Goal: Task Accomplishment & Management: Manage account settings

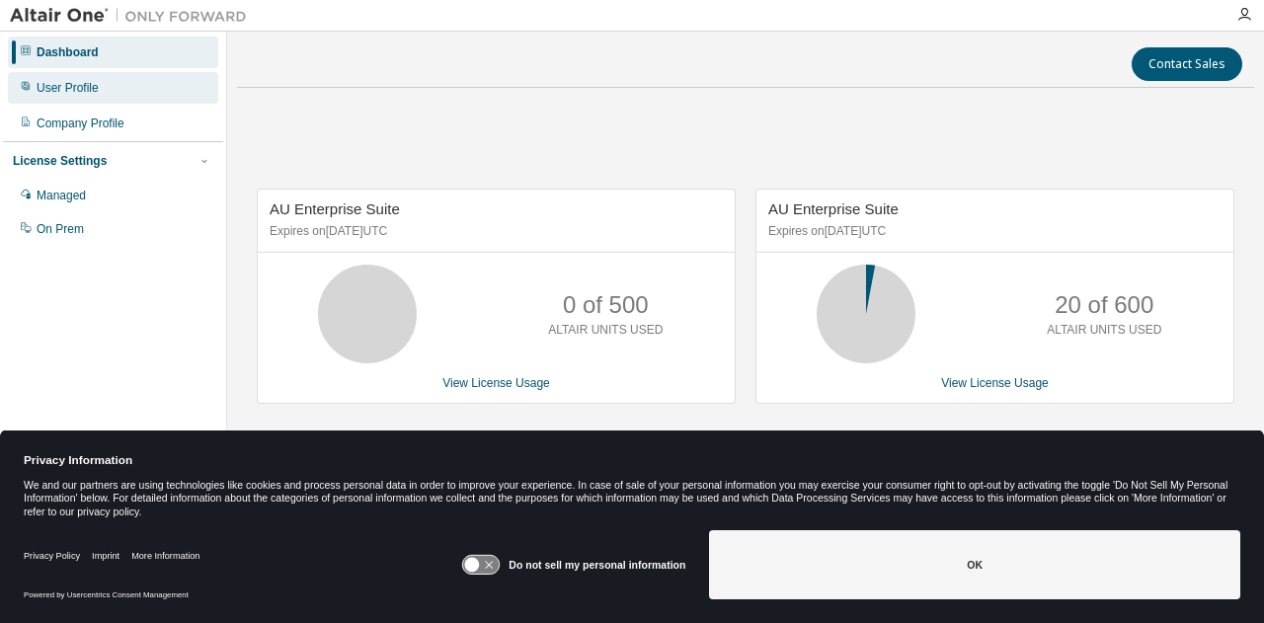
click at [71, 80] on div "User Profile" at bounding box center [68, 88] width 62 height 16
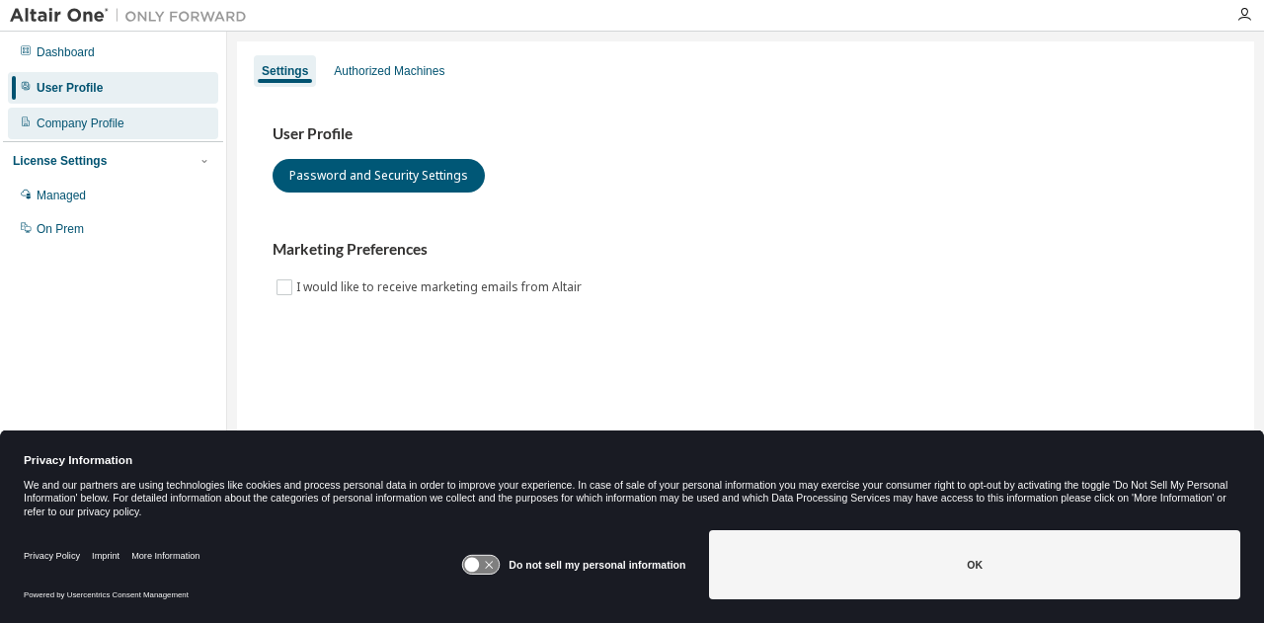
click at [87, 127] on div "Company Profile" at bounding box center [81, 124] width 88 height 16
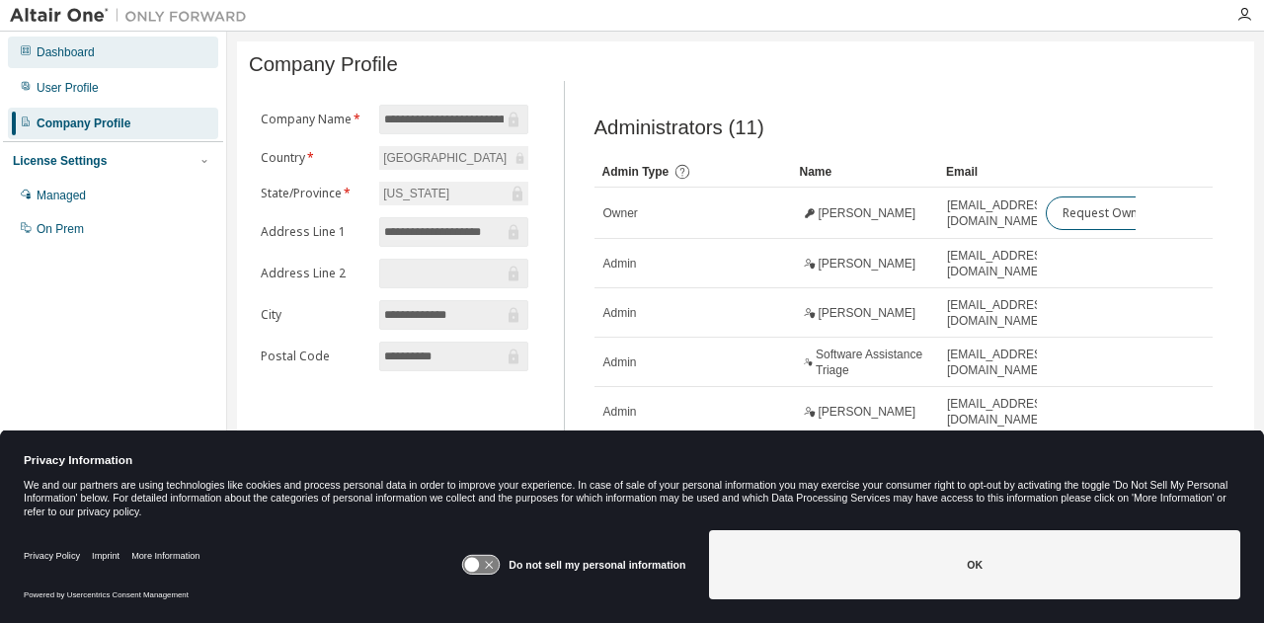
click at [71, 62] on div "Dashboard" at bounding box center [113, 53] width 210 height 32
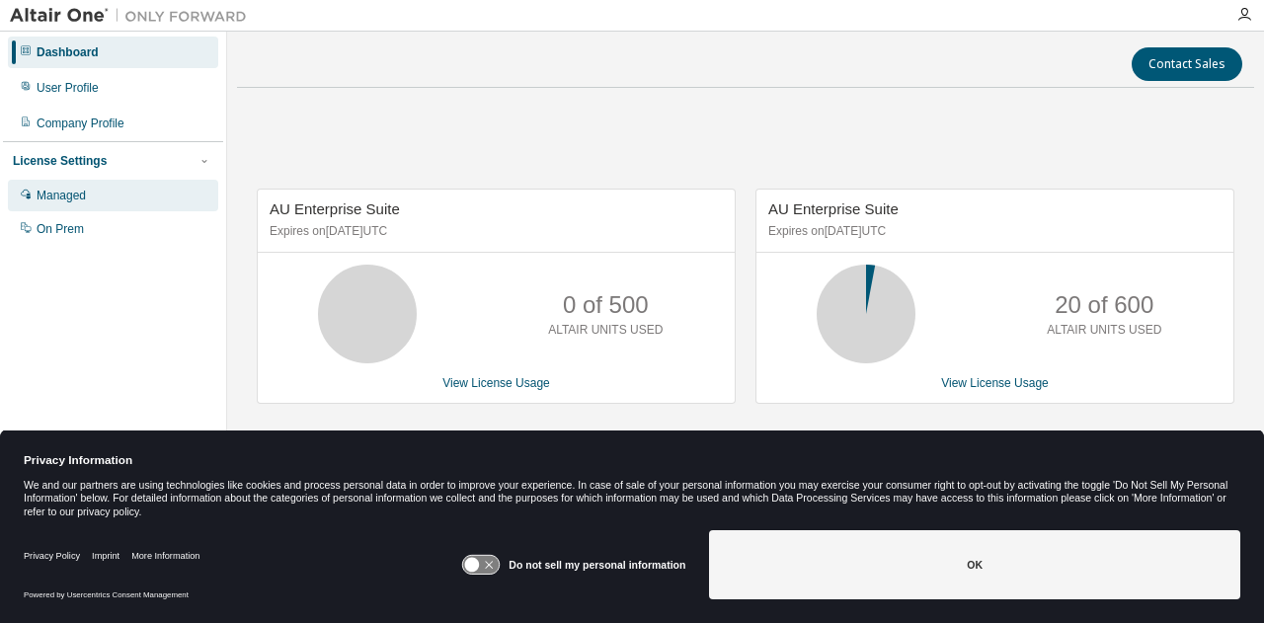
click at [85, 189] on div "Managed" at bounding box center [61, 196] width 49 height 16
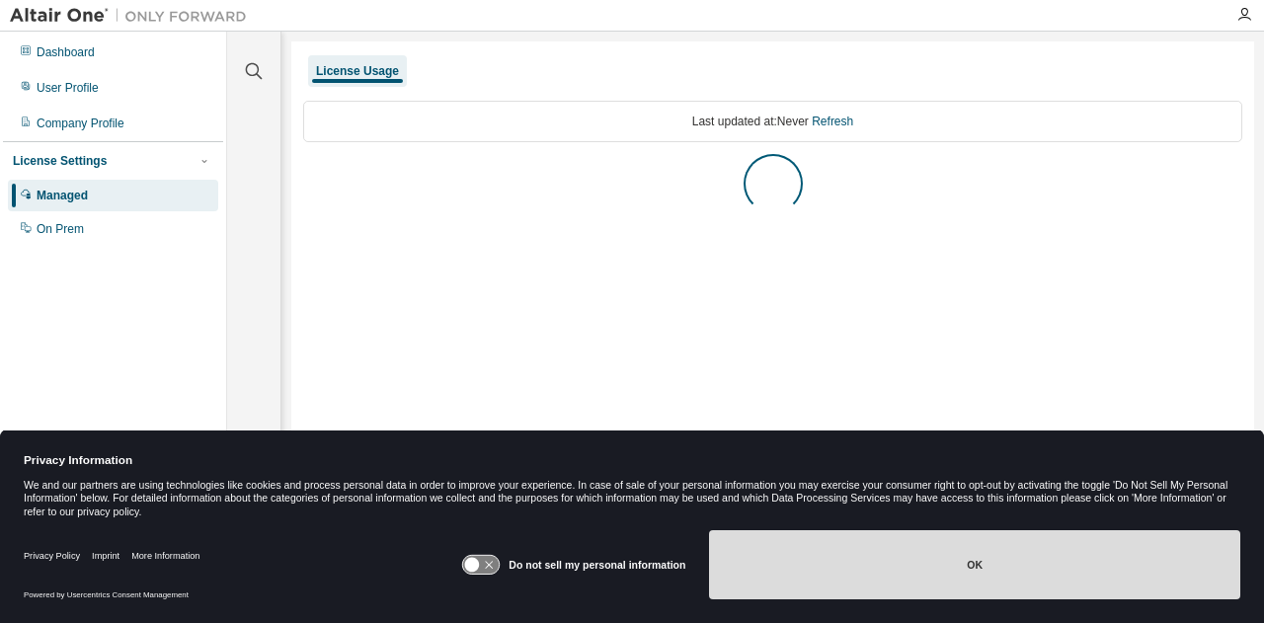
click at [924, 568] on button "OK" at bounding box center [974, 564] width 531 height 69
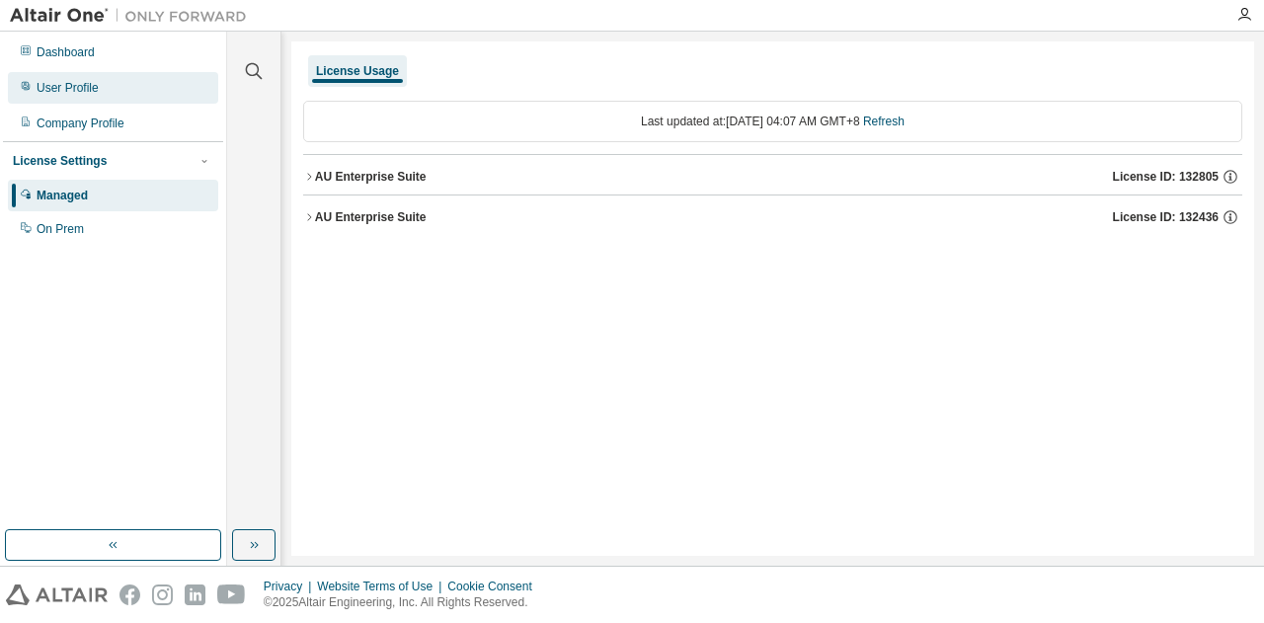
click at [96, 97] on div "User Profile" at bounding box center [113, 88] width 210 height 32
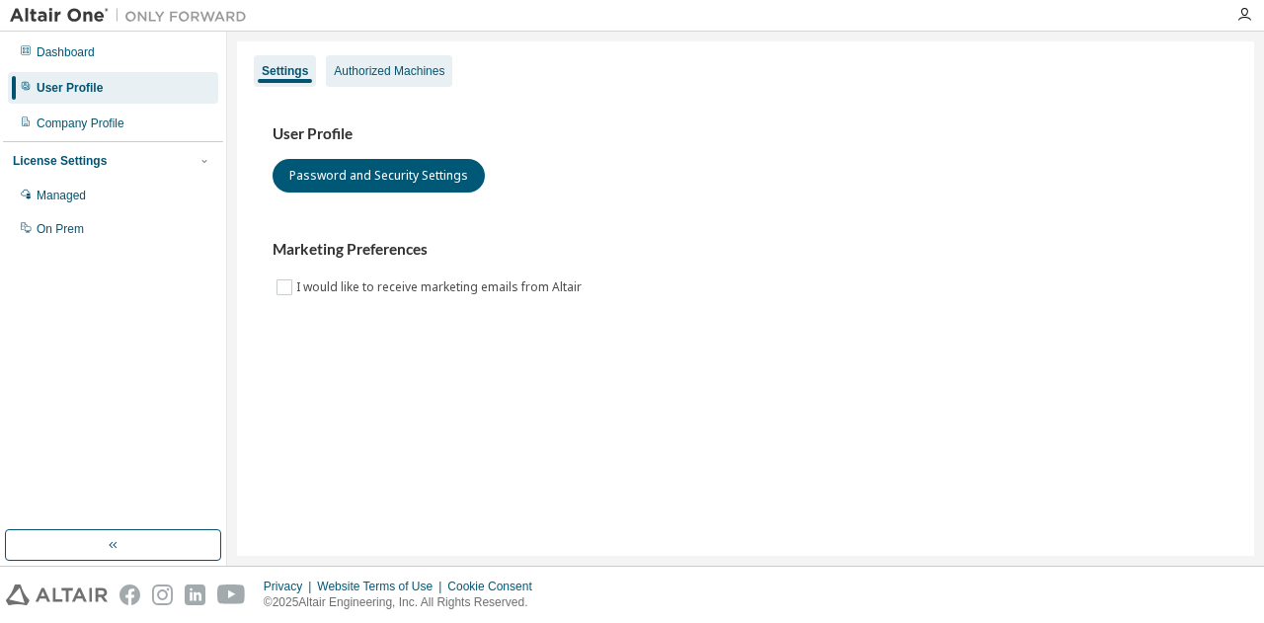
click at [413, 76] on div "Authorized Machines" at bounding box center [389, 71] width 111 height 16
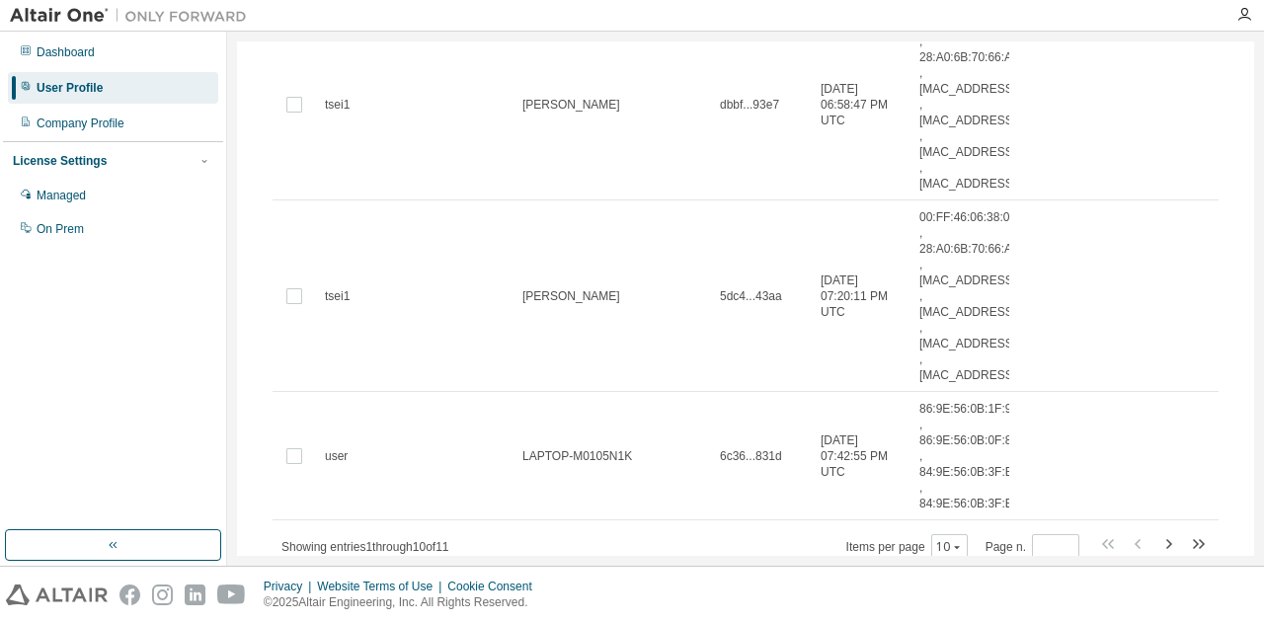
scroll to position [872, 0]
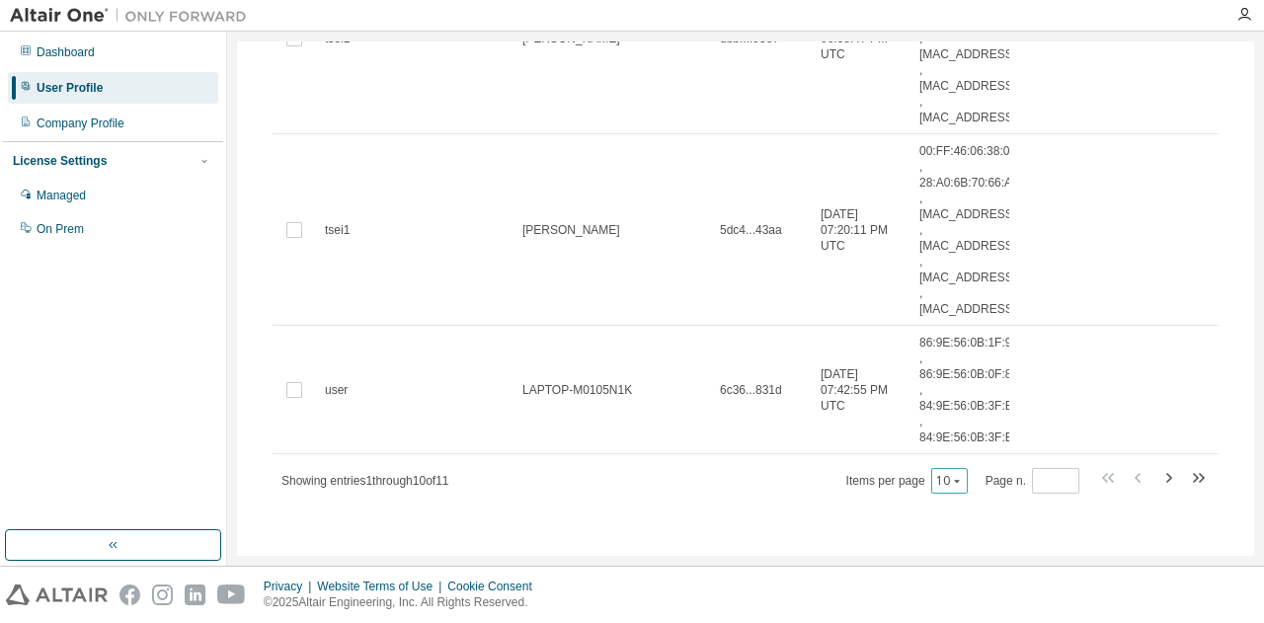
click at [936, 473] on button "10" at bounding box center [949, 481] width 27 height 16
click at [964, 532] on div "20" at bounding box center [1005, 529] width 158 height 24
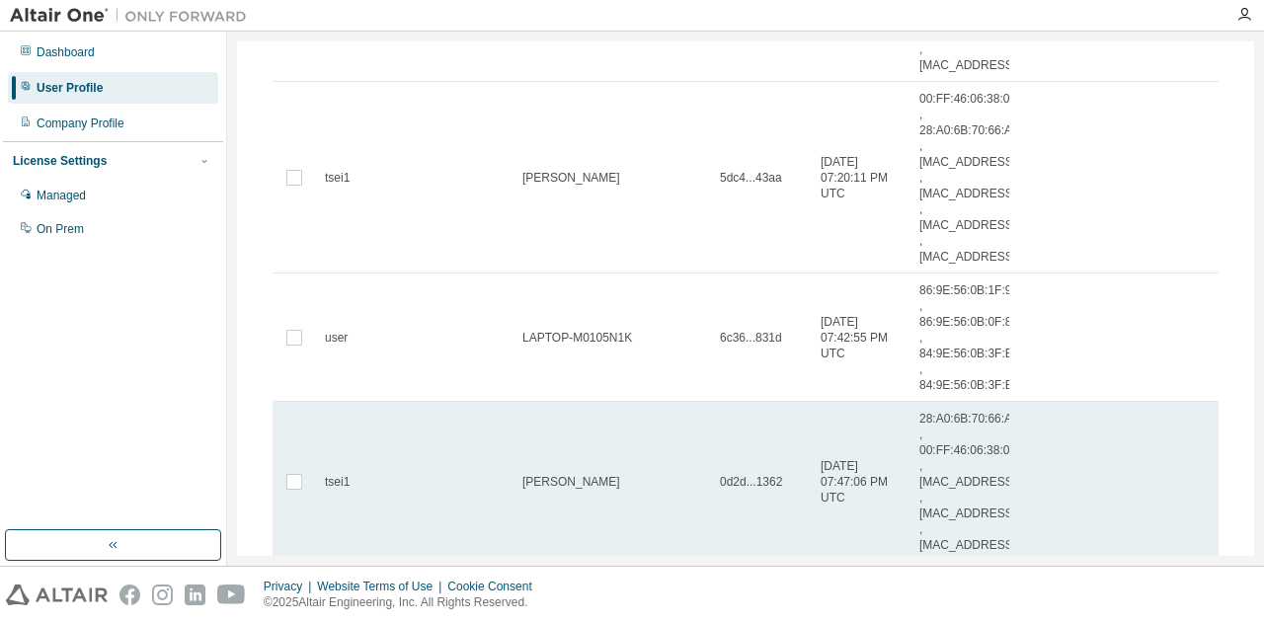
scroll to position [1032, 0]
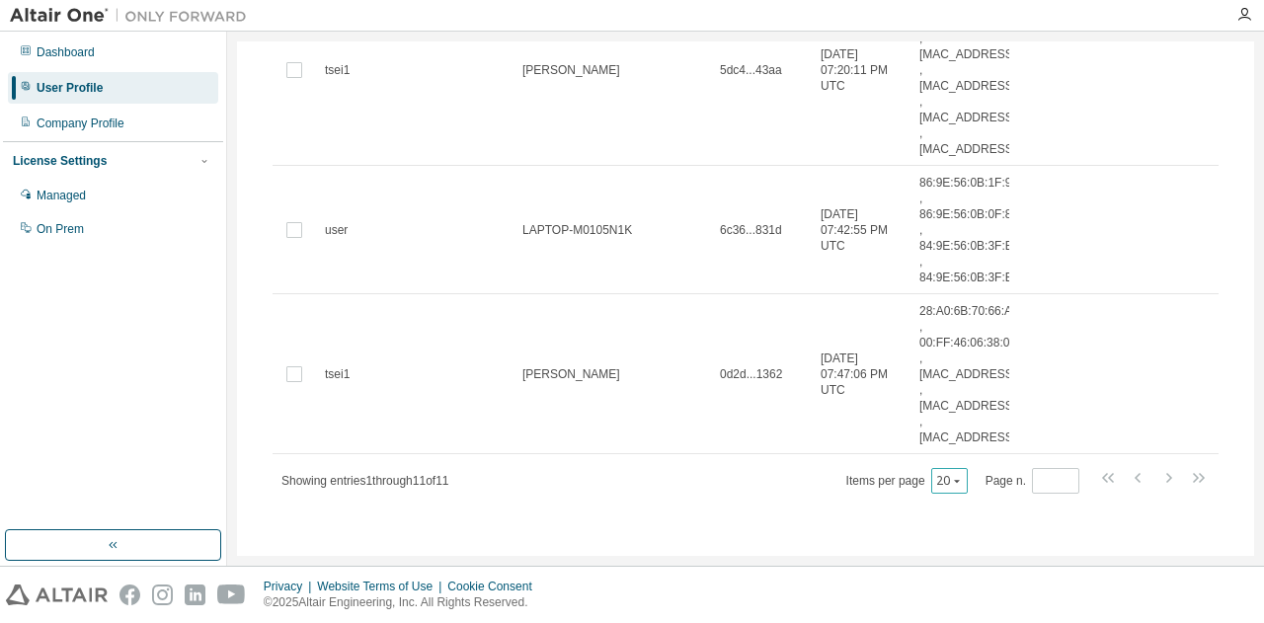
click at [951, 475] on icon "button" at bounding box center [957, 481] width 12 height 12
click at [964, 546] on div "30" at bounding box center [1005, 552] width 158 height 24
click at [931, 487] on div "30" at bounding box center [949, 481] width 37 height 26
click at [942, 473] on button "30" at bounding box center [949, 481] width 27 height 16
click at [965, 578] on div "50" at bounding box center [1005, 576] width 158 height 24
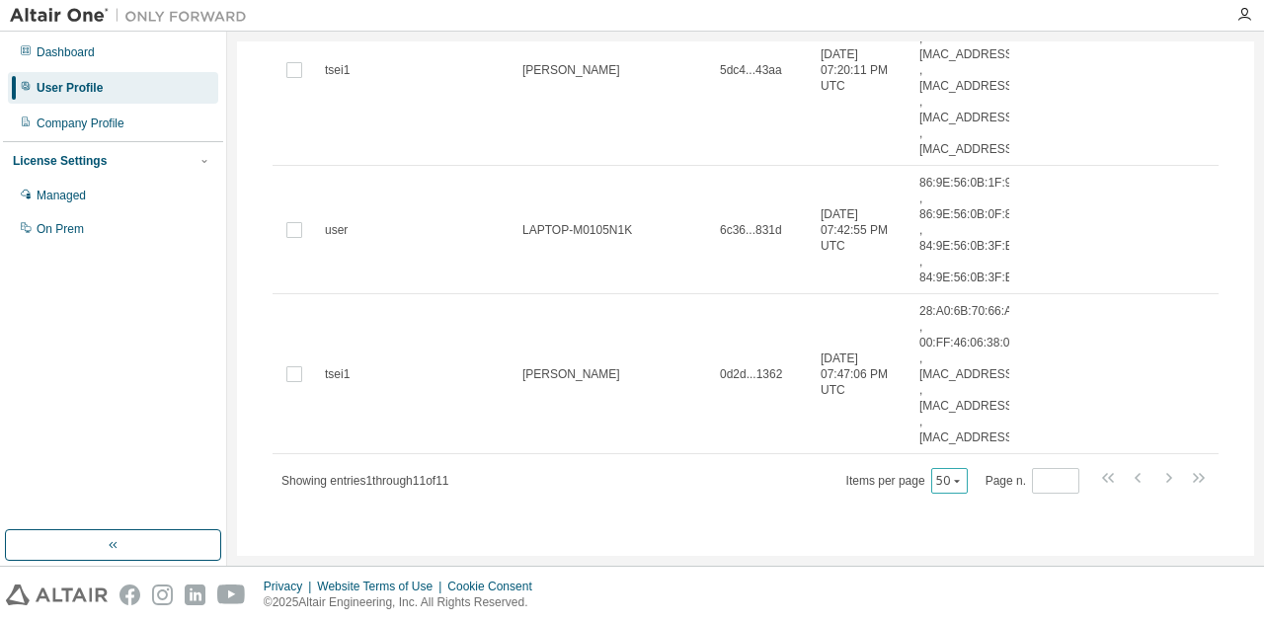
click at [951, 475] on icon "button" at bounding box center [957, 481] width 12 height 12
click at [975, 593] on div "100" at bounding box center [1005, 600] width 158 height 24
click at [929, 479] on button "100" at bounding box center [946, 481] width 34 height 16
click at [981, 569] on div "50" at bounding box center [997, 576] width 158 height 24
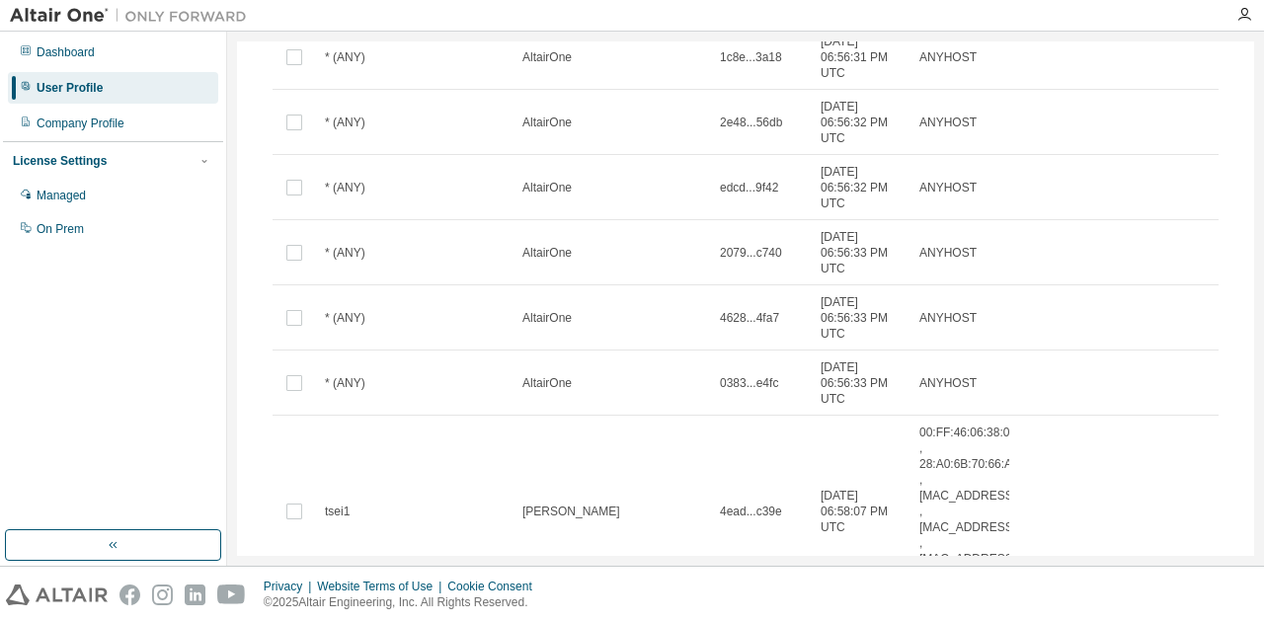
scroll to position [0, 0]
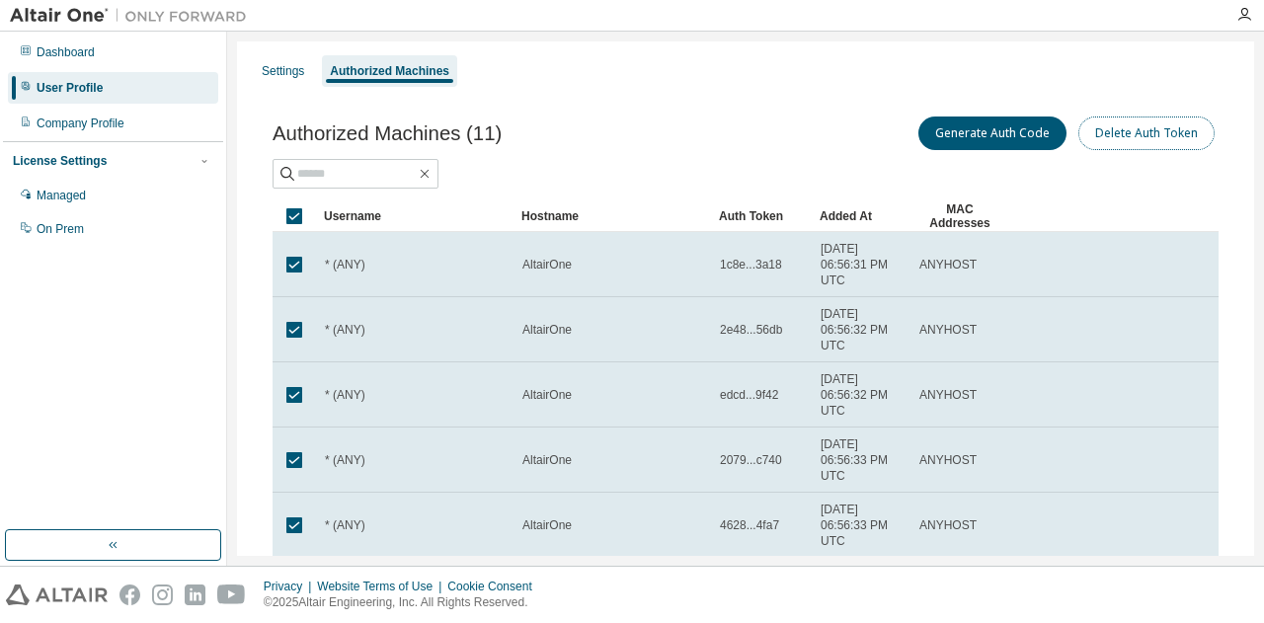
click at [1126, 127] on button "Delete Auth Token" at bounding box center [1147, 134] width 136 height 34
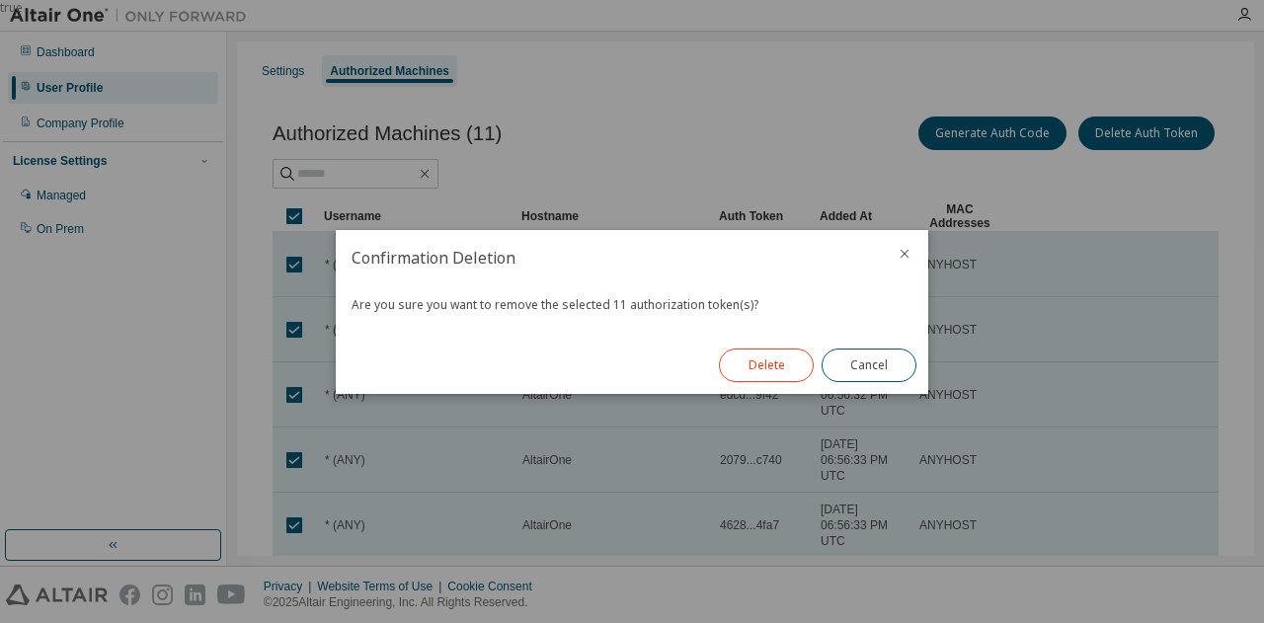
click at [752, 363] on button "Delete" at bounding box center [766, 366] width 95 height 34
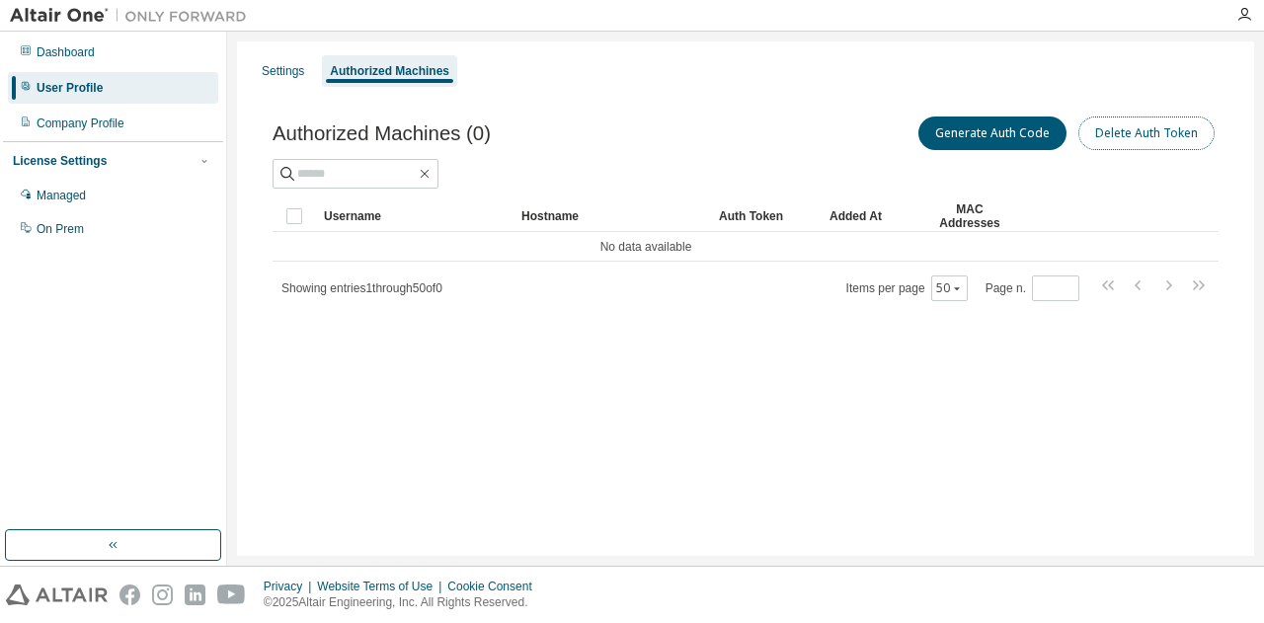
click at [1150, 129] on button "Delete Auth Token" at bounding box center [1147, 134] width 136 height 34
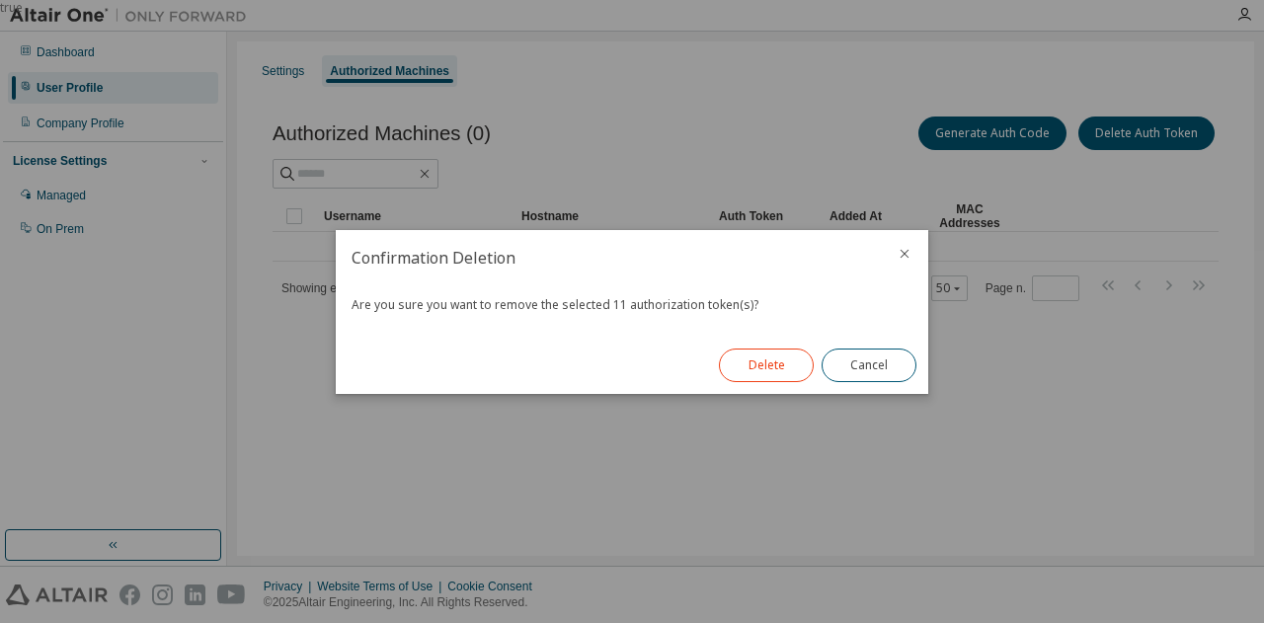
click at [759, 364] on button "Delete" at bounding box center [766, 366] width 95 height 34
click at [879, 363] on button "Cancel" at bounding box center [869, 366] width 95 height 34
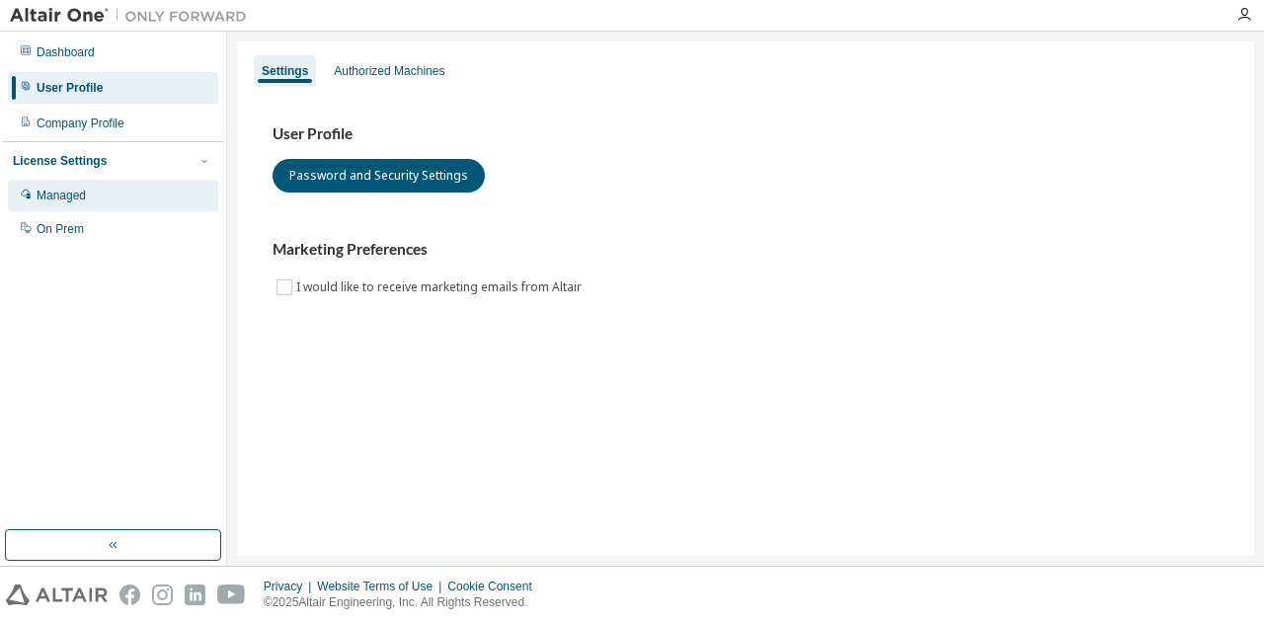
click at [115, 195] on div "Managed" at bounding box center [113, 196] width 210 height 32
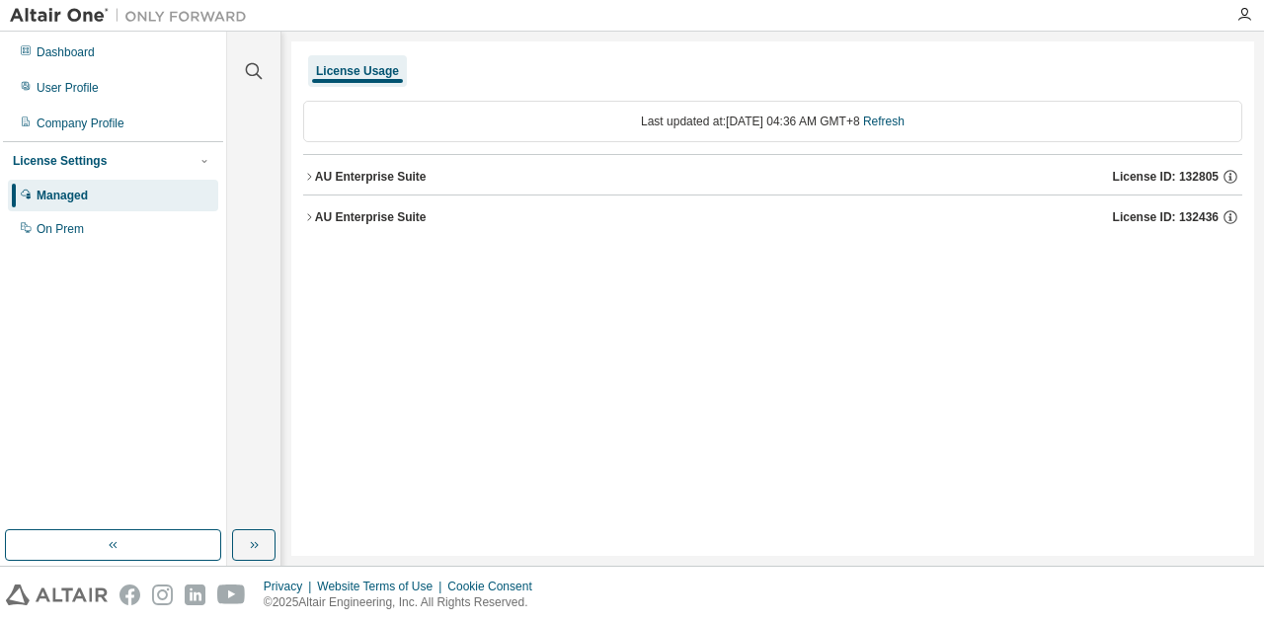
click at [412, 181] on div "AU Enterprise Suite" at bounding box center [371, 177] width 112 height 16
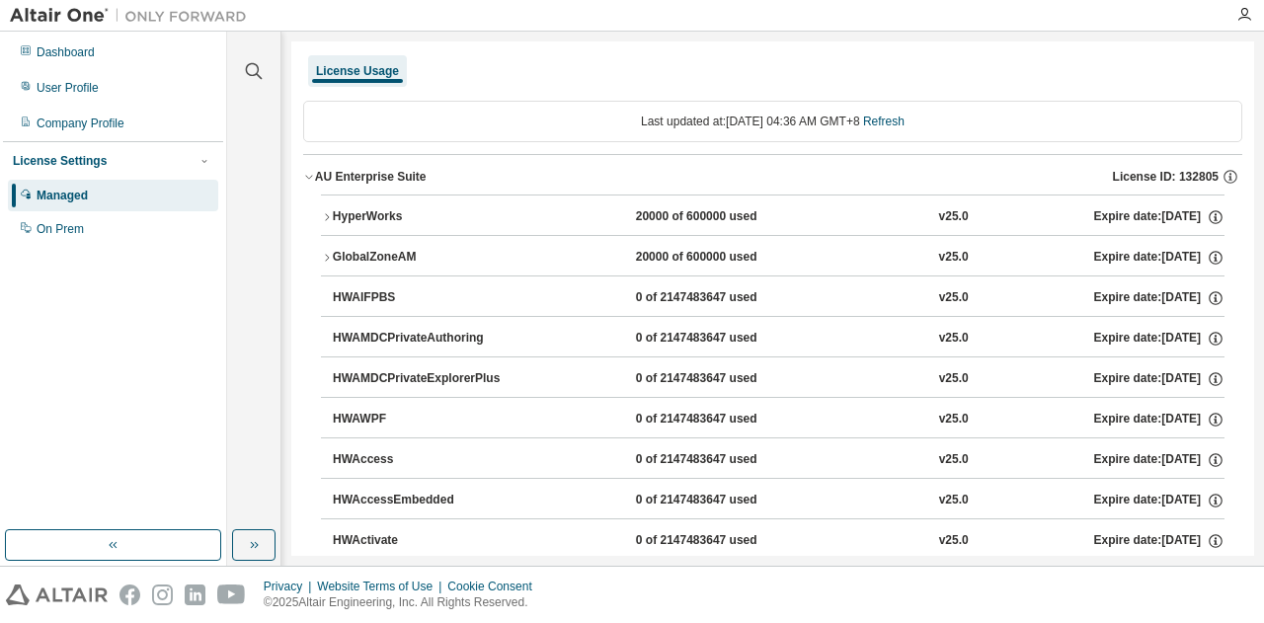
click at [412, 181] on div "AU Enterprise Suite" at bounding box center [371, 177] width 112 height 16
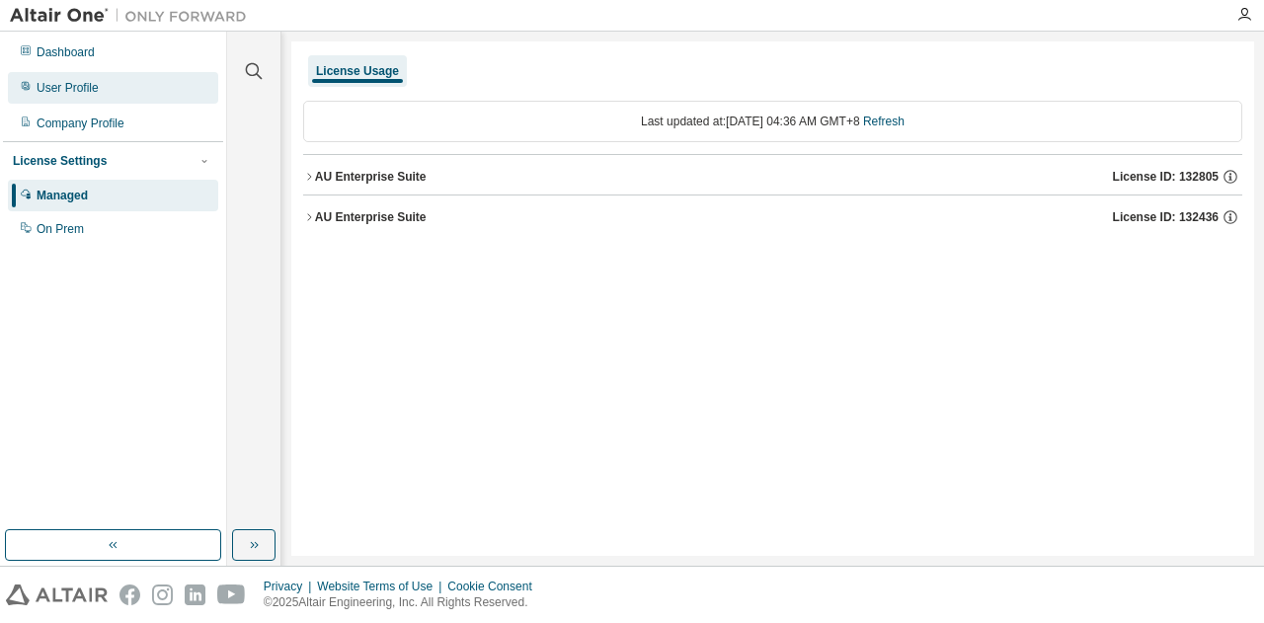
click at [103, 84] on div "User Profile" at bounding box center [113, 88] width 210 height 32
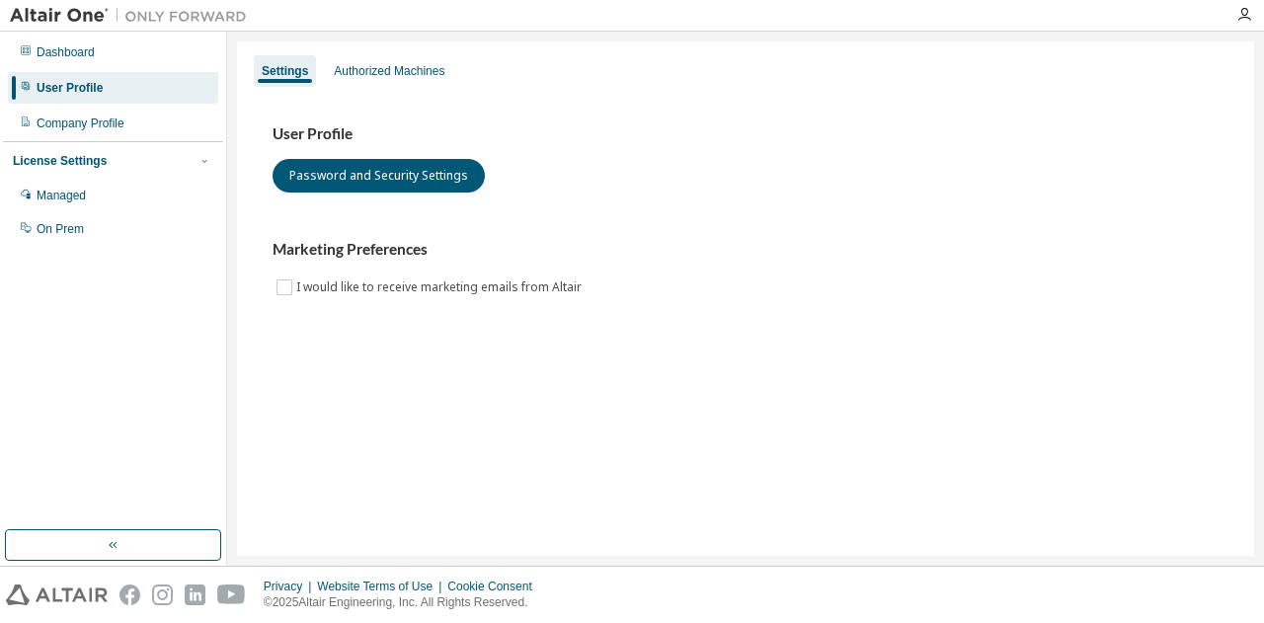
click at [103, 105] on div "Dashboard User Profile Company Profile License Settings Managed On Prem" at bounding box center [113, 141] width 220 height 212
click at [103, 121] on div "Company Profile" at bounding box center [81, 124] width 88 height 16
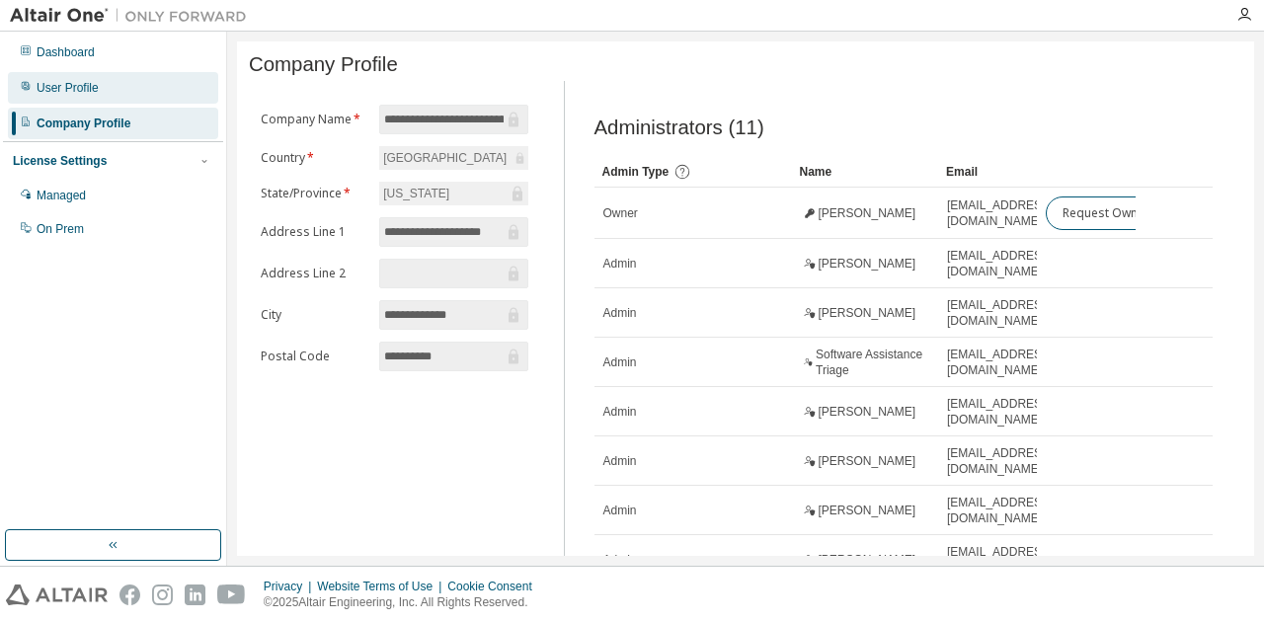
click at [92, 78] on div "User Profile" at bounding box center [113, 88] width 210 height 32
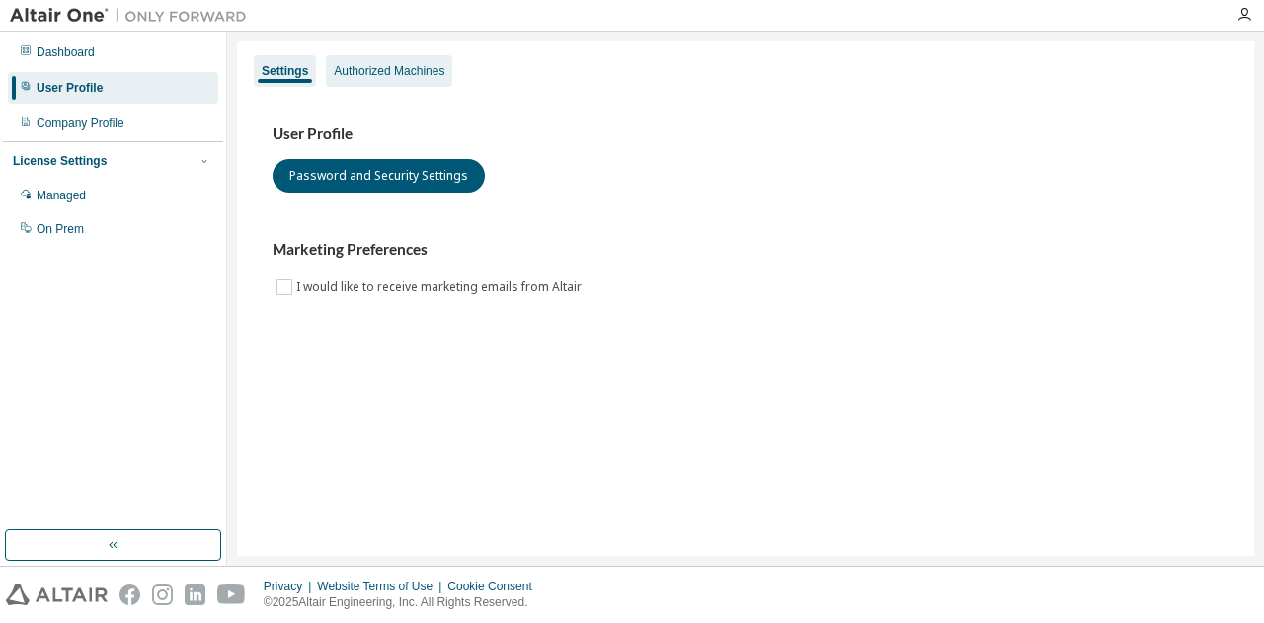
click at [415, 71] on div "Authorized Machines" at bounding box center [389, 71] width 111 height 16
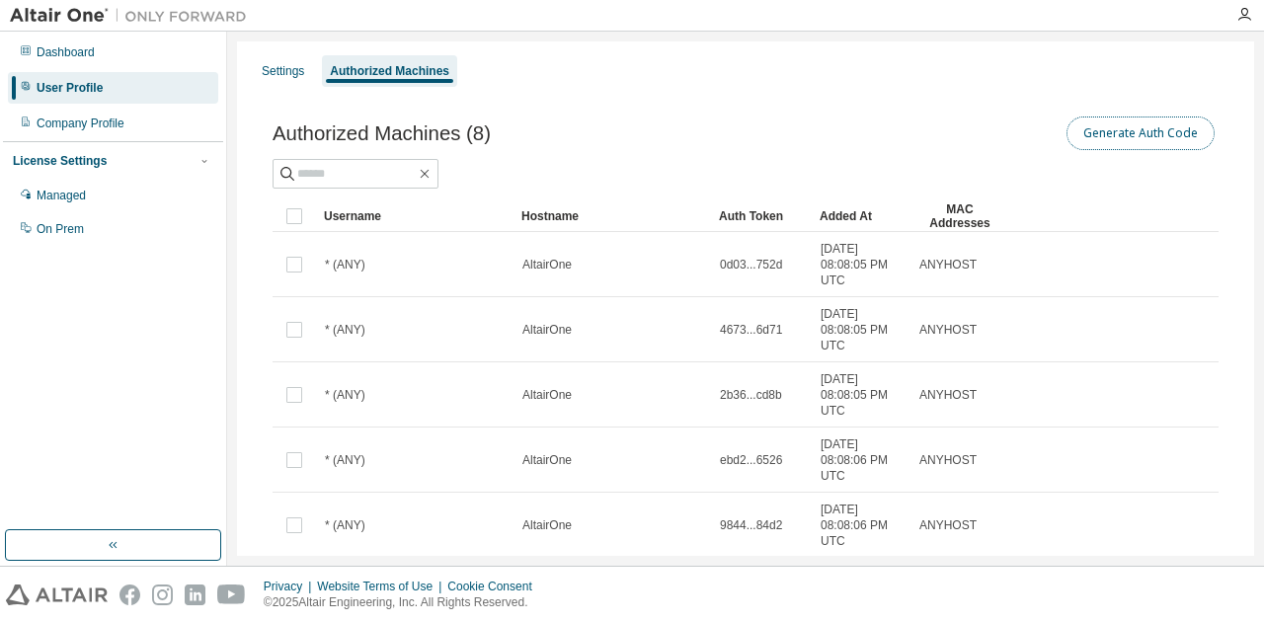
click at [1096, 131] on button "Generate Auth Code" at bounding box center [1141, 134] width 148 height 34
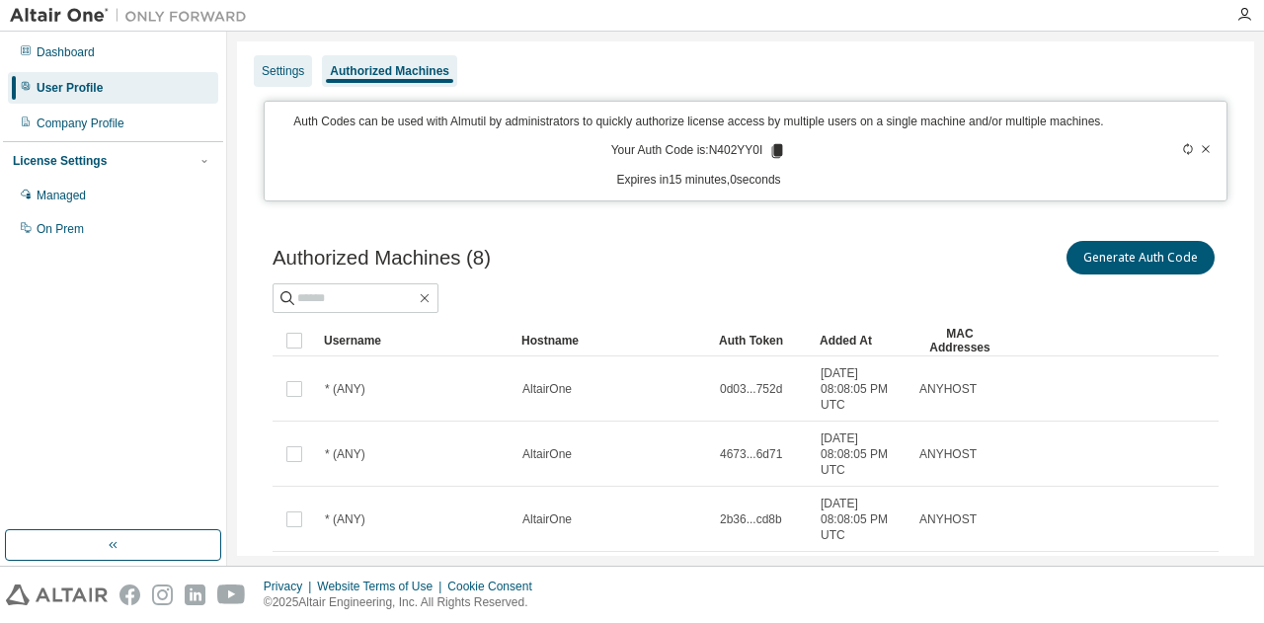
click at [274, 68] on div "Settings" at bounding box center [283, 71] width 42 height 16
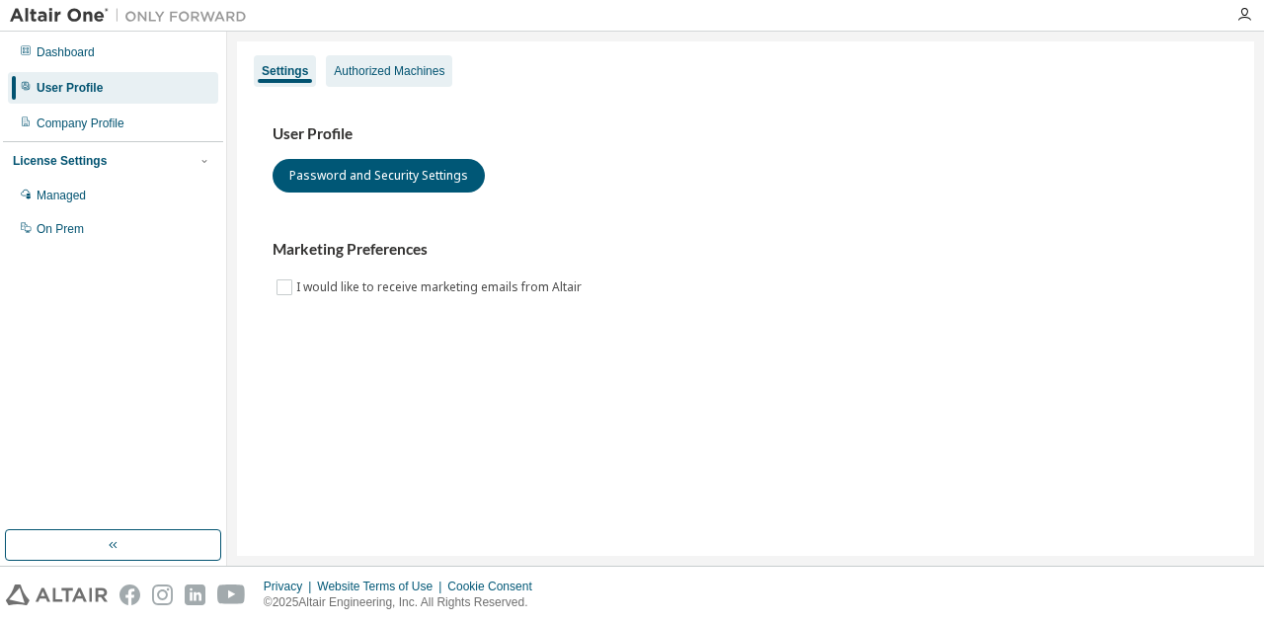
click at [328, 68] on div "Authorized Machines" at bounding box center [389, 71] width 126 height 32
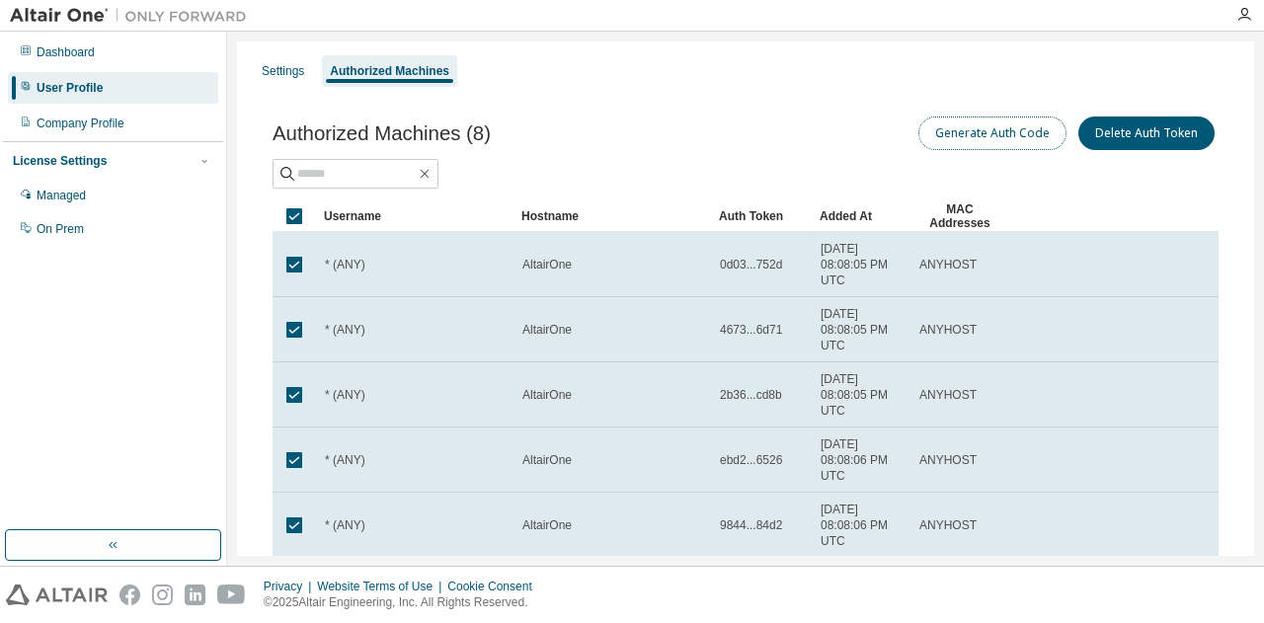
click at [995, 127] on button "Generate Auth Code" at bounding box center [993, 134] width 148 height 34
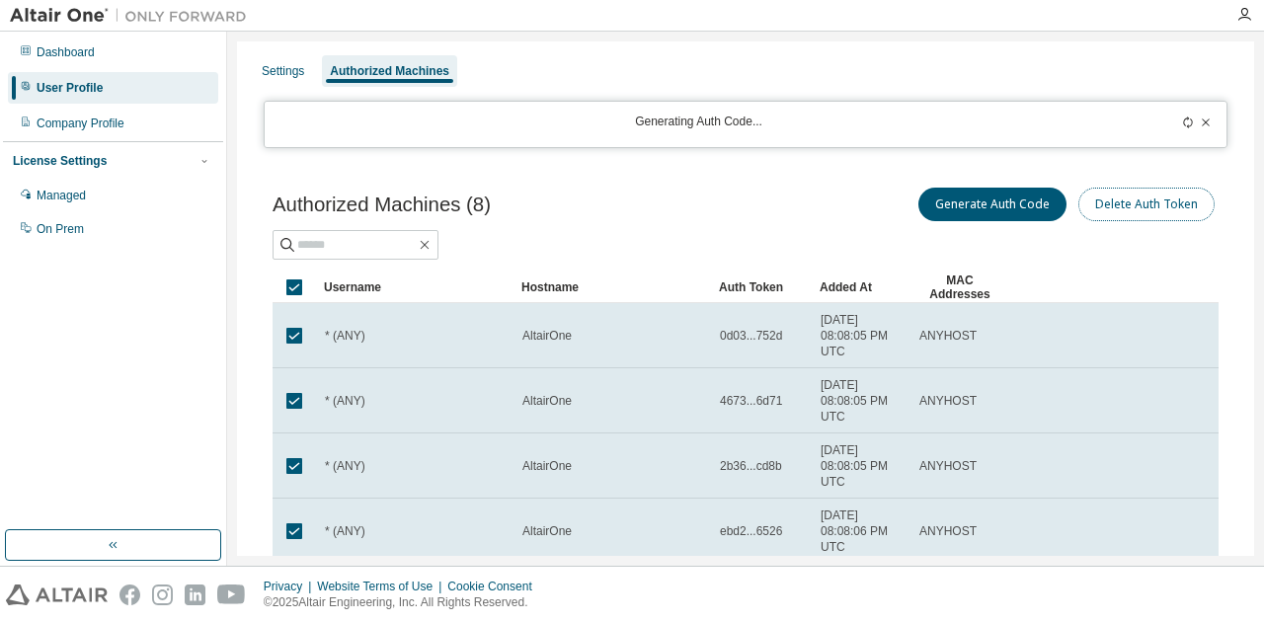
click at [1141, 201] on button "Delete Auth Token" at bounding box center [1147, 205] width 136 height 34
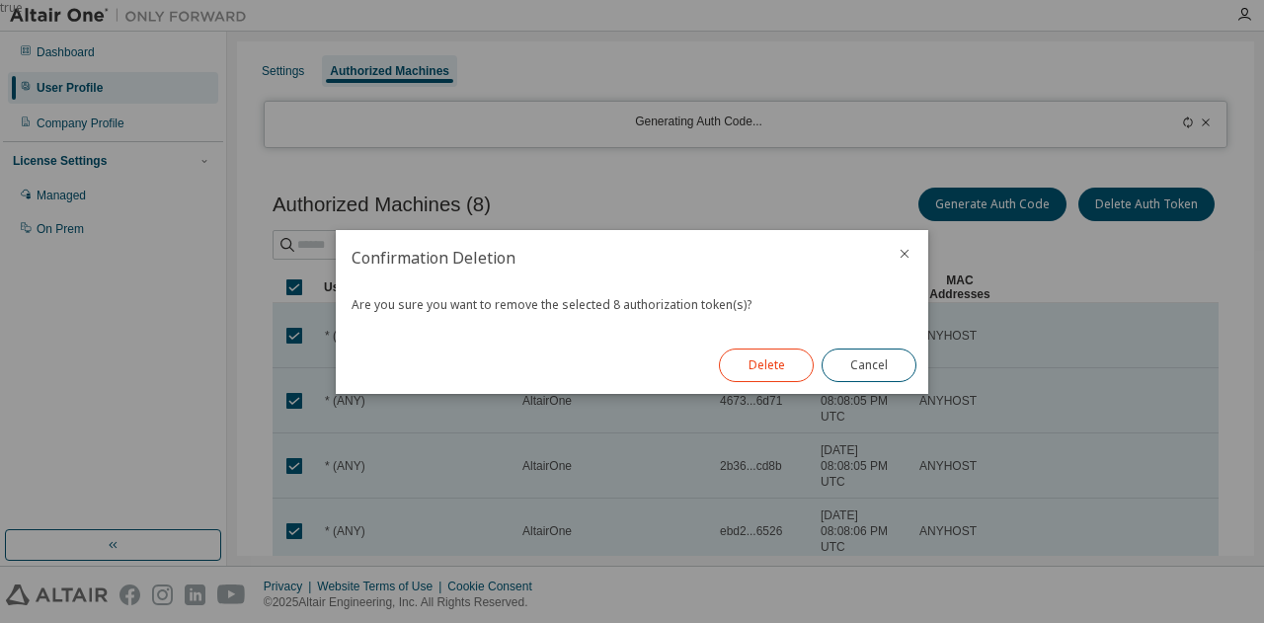
click at [772, 353] on button "Delete" at bounding box center [766, 366] width 95 height 34
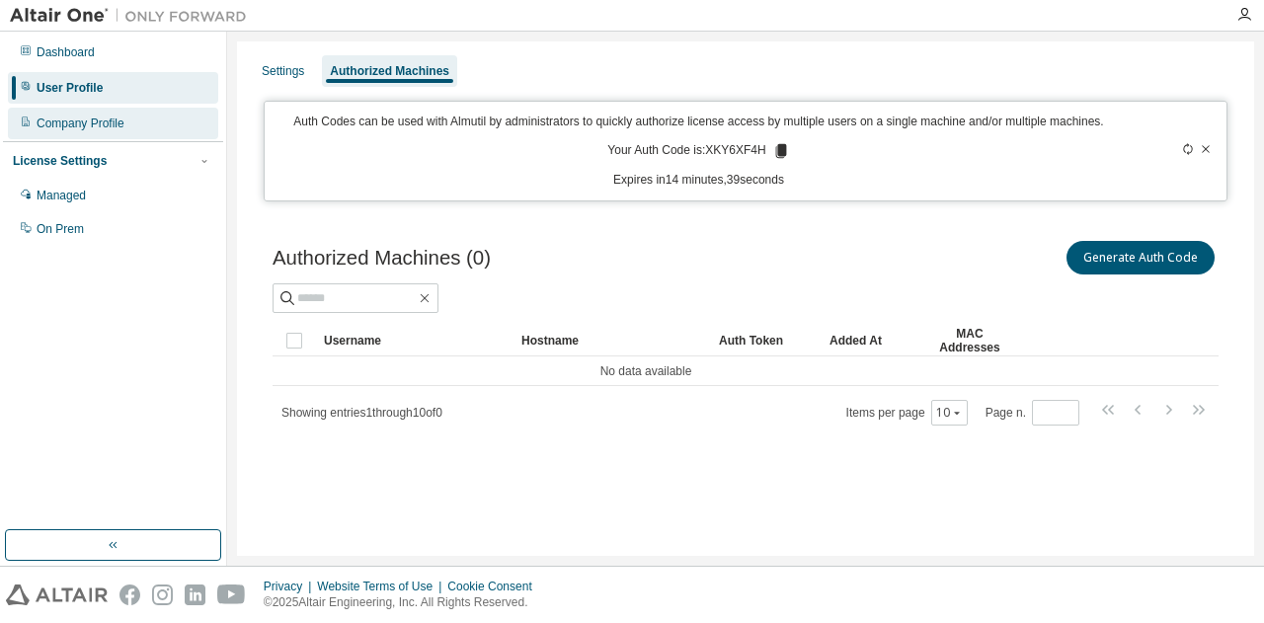
click at [115, 117] on div "Company Profile" at bounding box center [81, 124] width 88 height 16
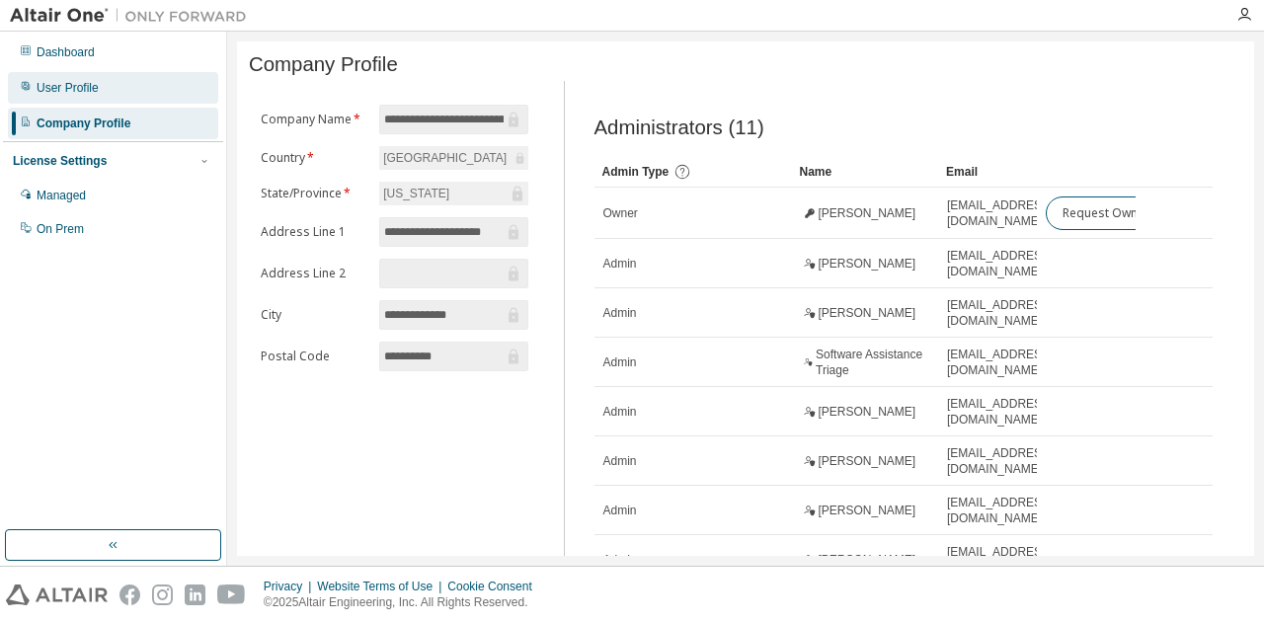
click at [119, 90] on div "User Profile" at bounding box center [113, 88] width 210 height 32
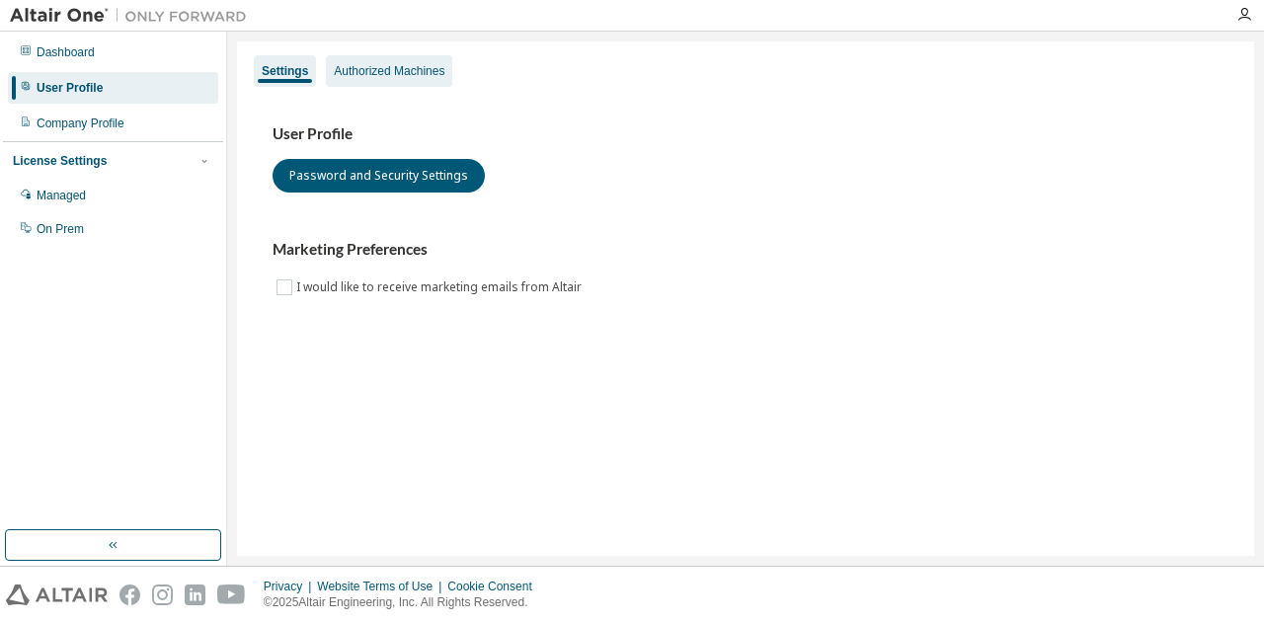
click at [334, 76] on div "Authorized Machines" at bounding box center [389, 71] width 111 height 16
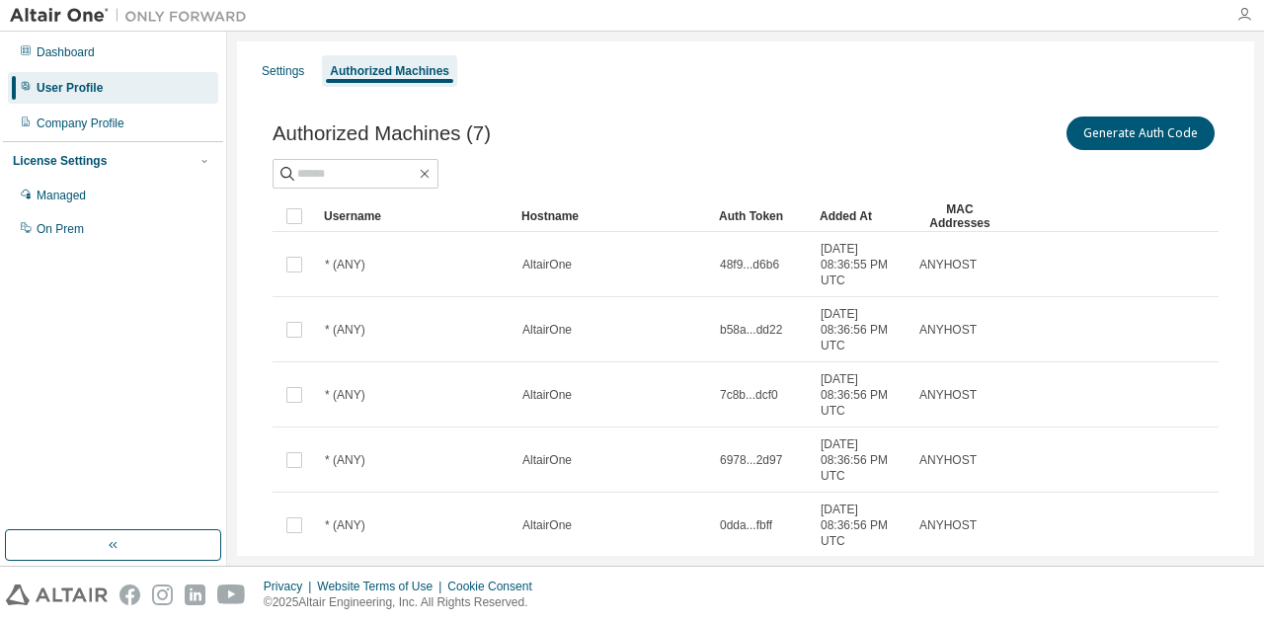
click at [1246, 15] on icon "button" at bounding box center [1245, 15] width 16 height 16
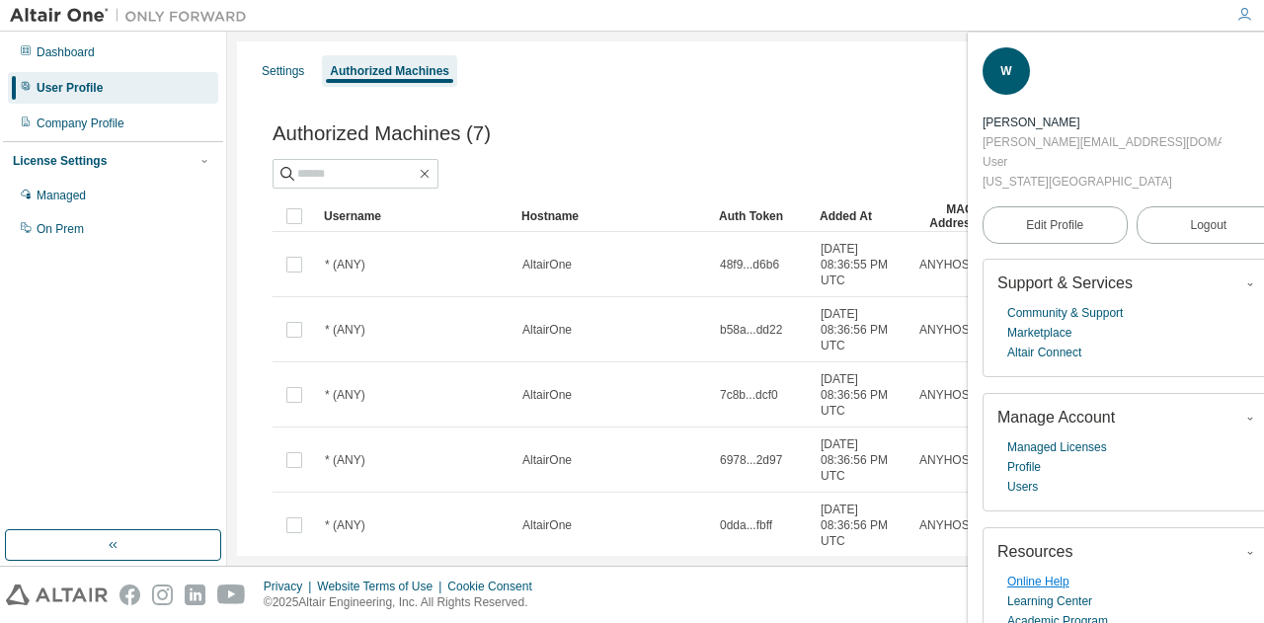
click at [1056, 572] on link "Online Help" at bounding box center [1039, 582] width 62 height 20
click at [1263, 62] on icon "button" at bounding box center [1269, 60] width 12 height 12
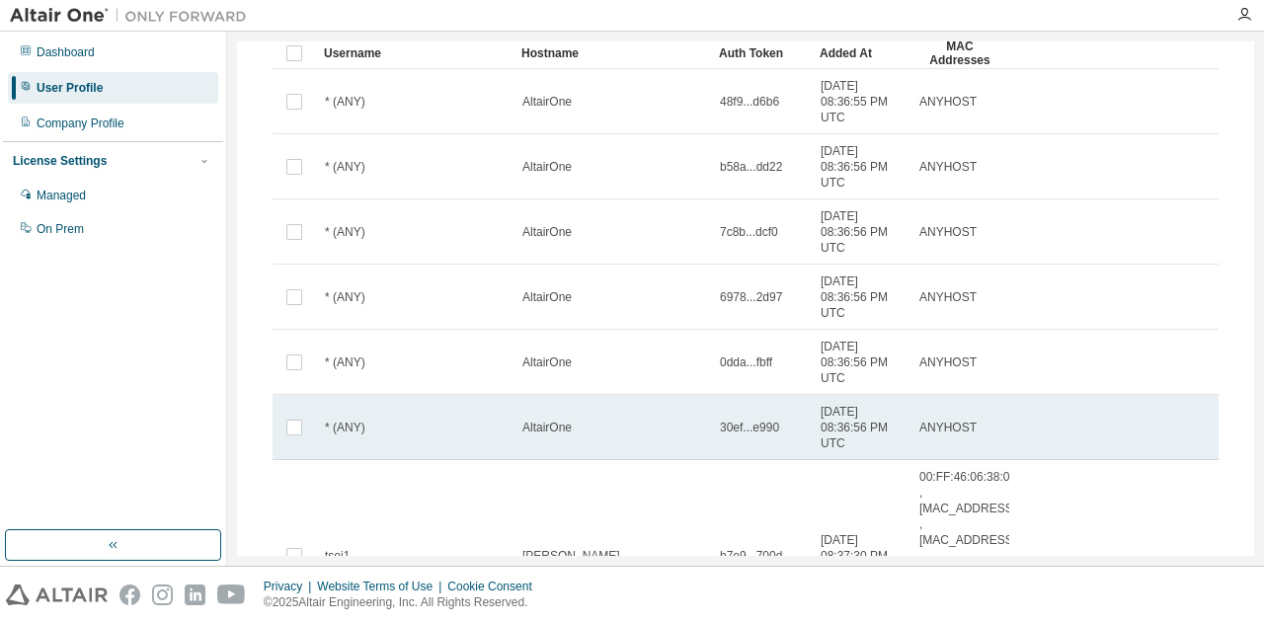
scroll to position [361, 0]
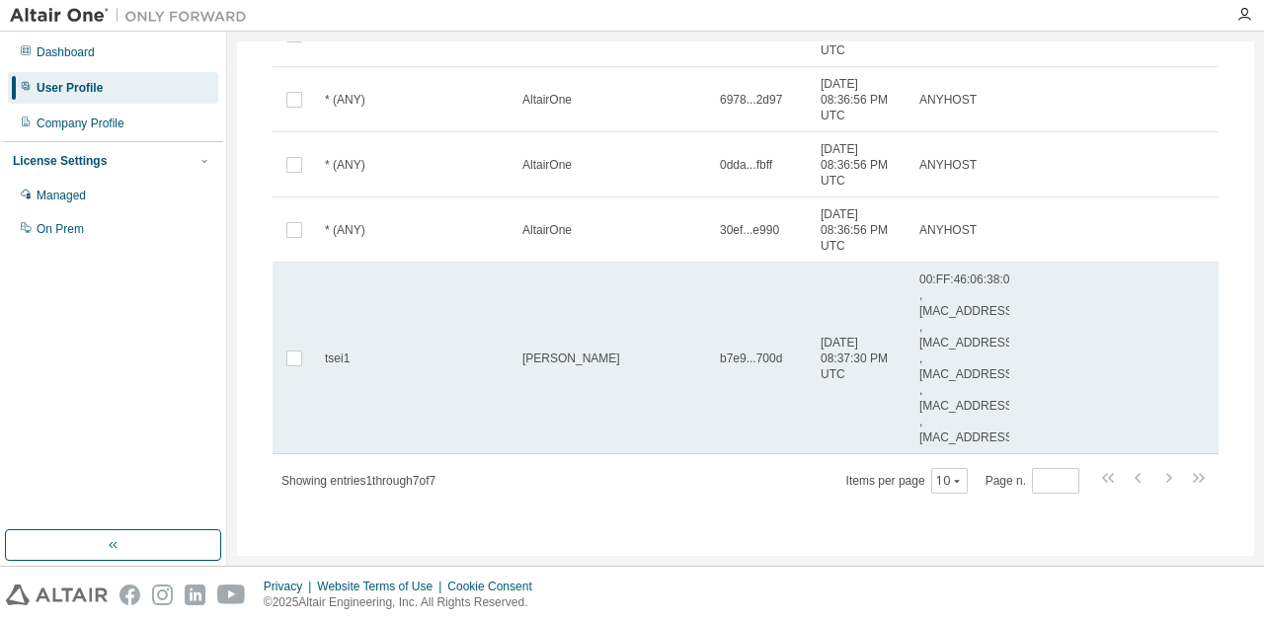
drag, startPoint x: 776, startPoint y: 324, endPoint x: 646, endPoint y: 331, distance: 130.6
click at [646, 331] on td "[PERSON_NAME]" at bounding box center [613, 359] width 198 height 192
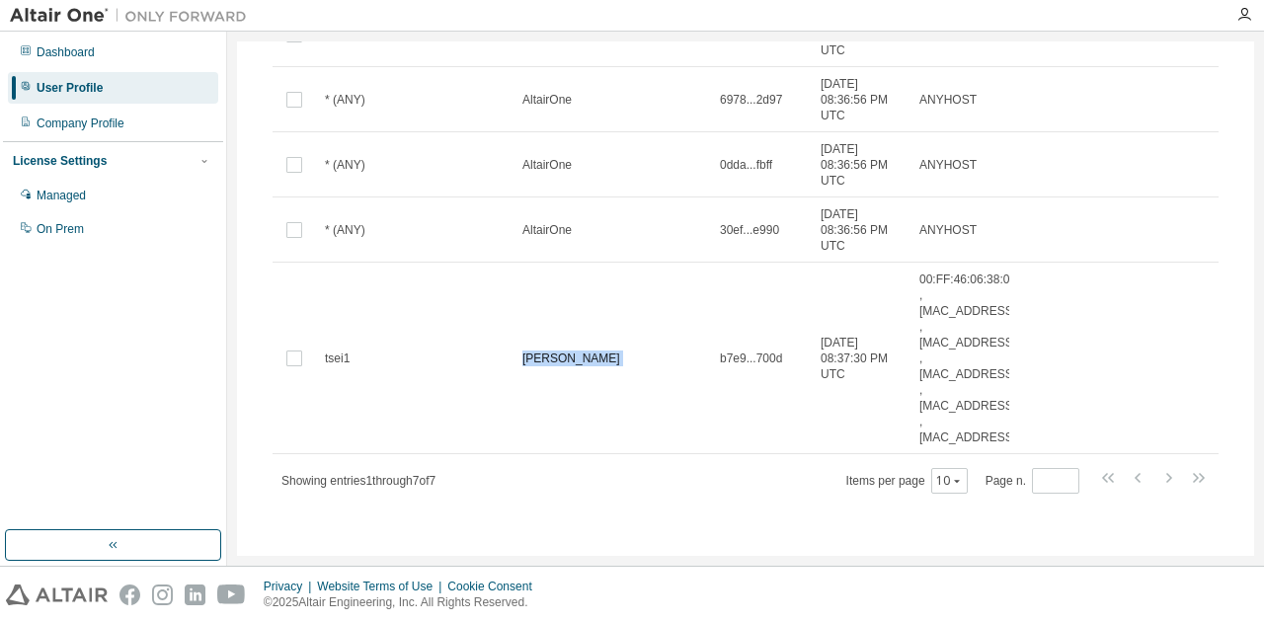
click at [646, 331] on td "[PERSON_NAME]" at bounding box center [613, 359] width 198 height 192
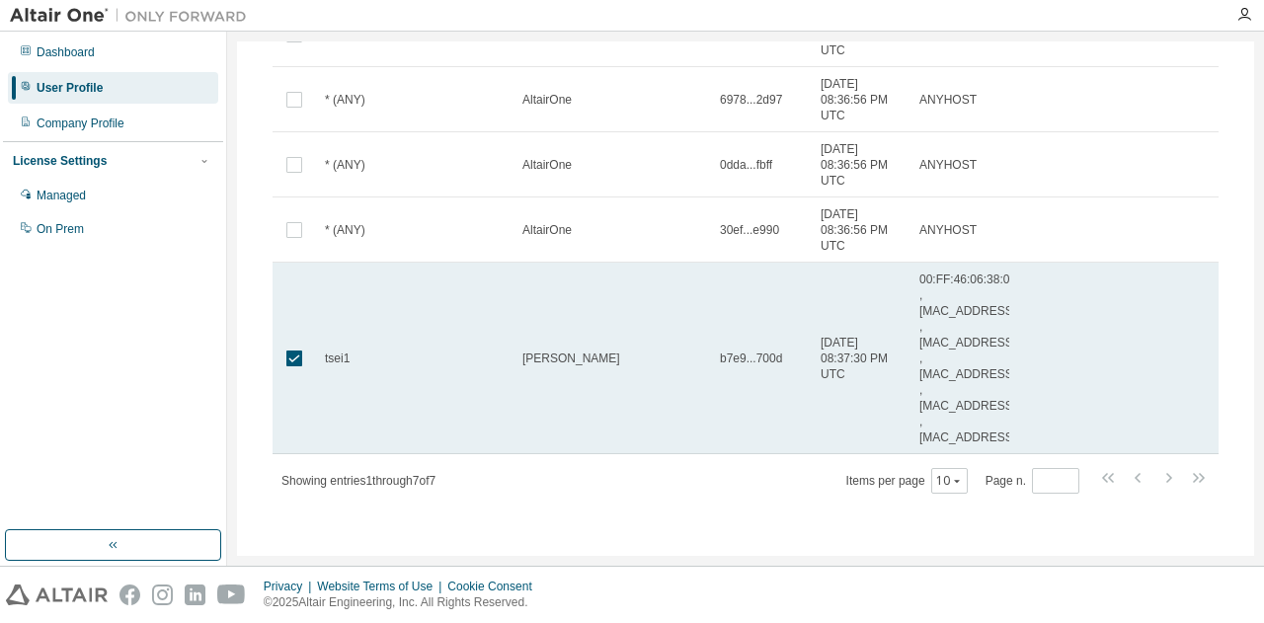
drag, startPoint x: 768, startPoint y: 323, endPoint x: 486, endPoint y: 331, distance: 282.6
click at [486, 331] on td "tsei1" at bounding box center [415, 359] width 198 height 192
click at [497, 346] on td "tsei1" at bounding box center [415, 359] width 198 height 192
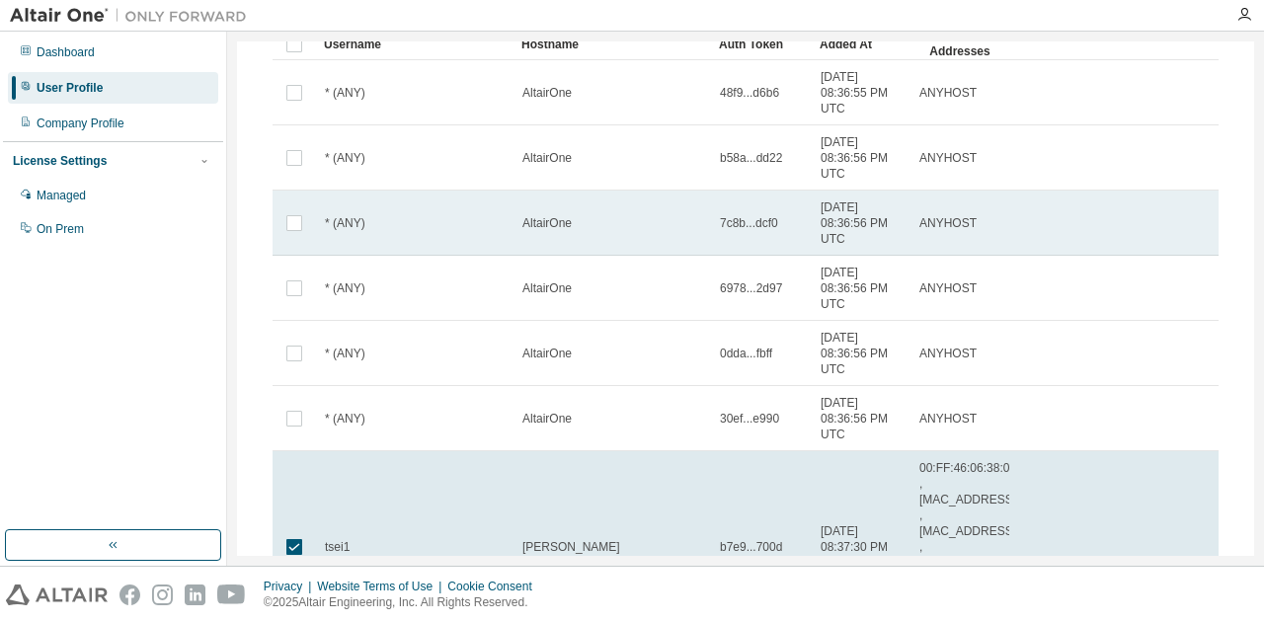
scroll to position [296, 0]
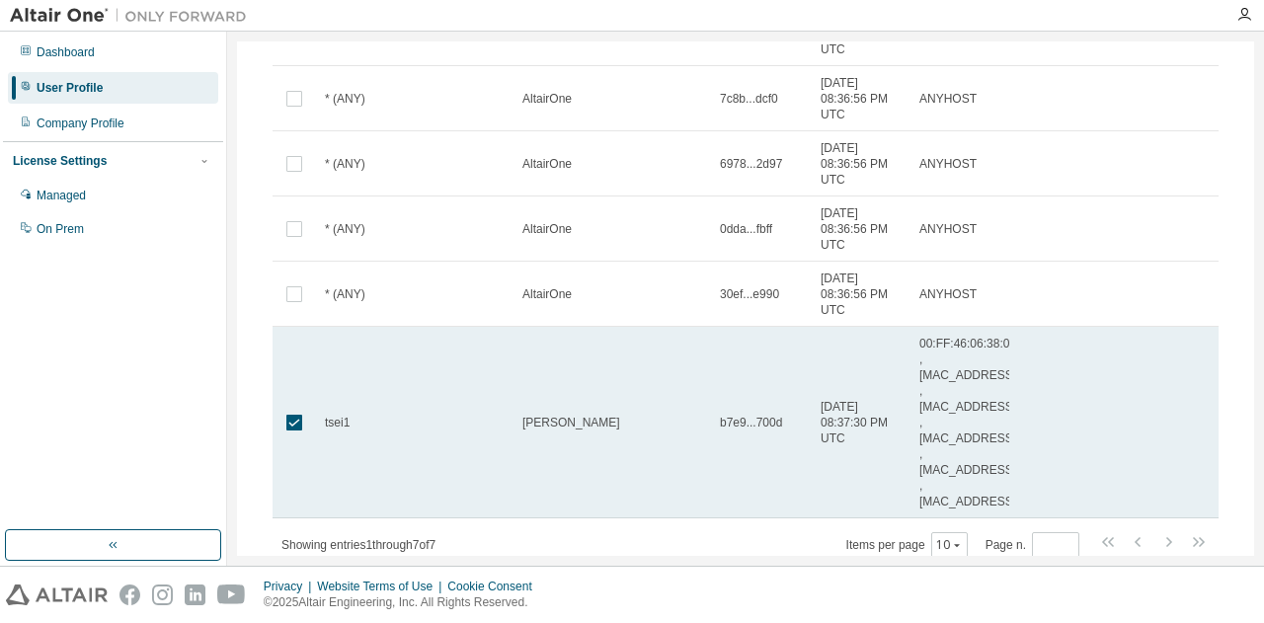
click at [603, 382] on td "[PERSON_NAME]" at bounding box center [613, 423] width 198 height 192
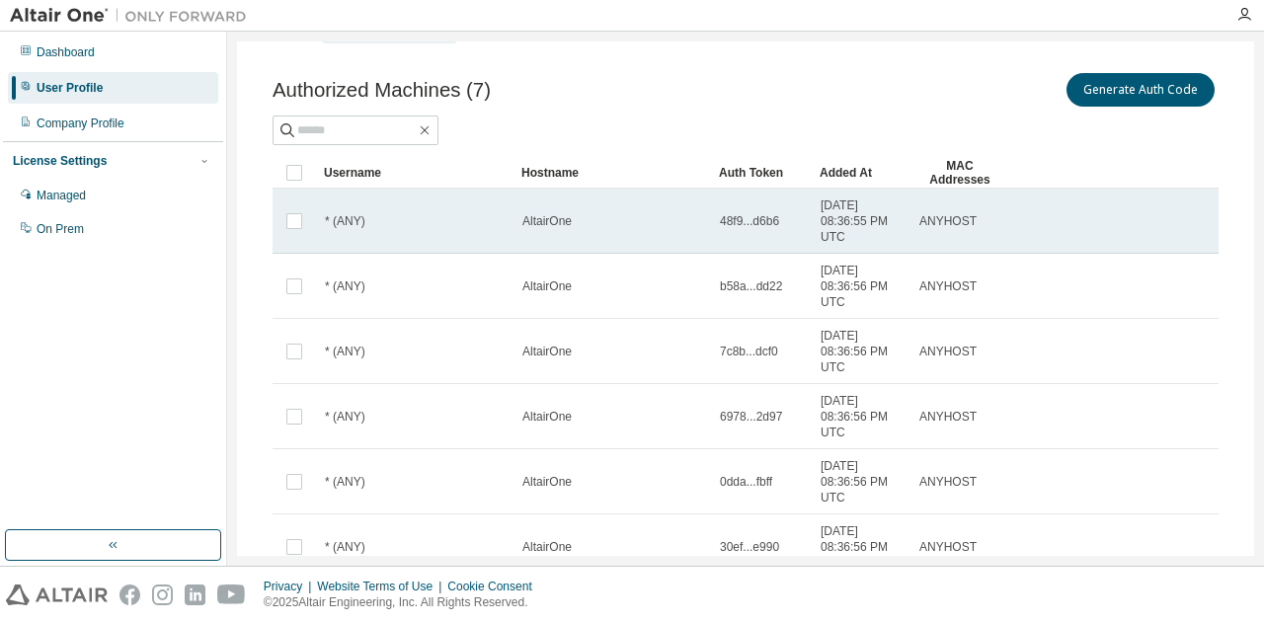
scroll to position [0, 0]
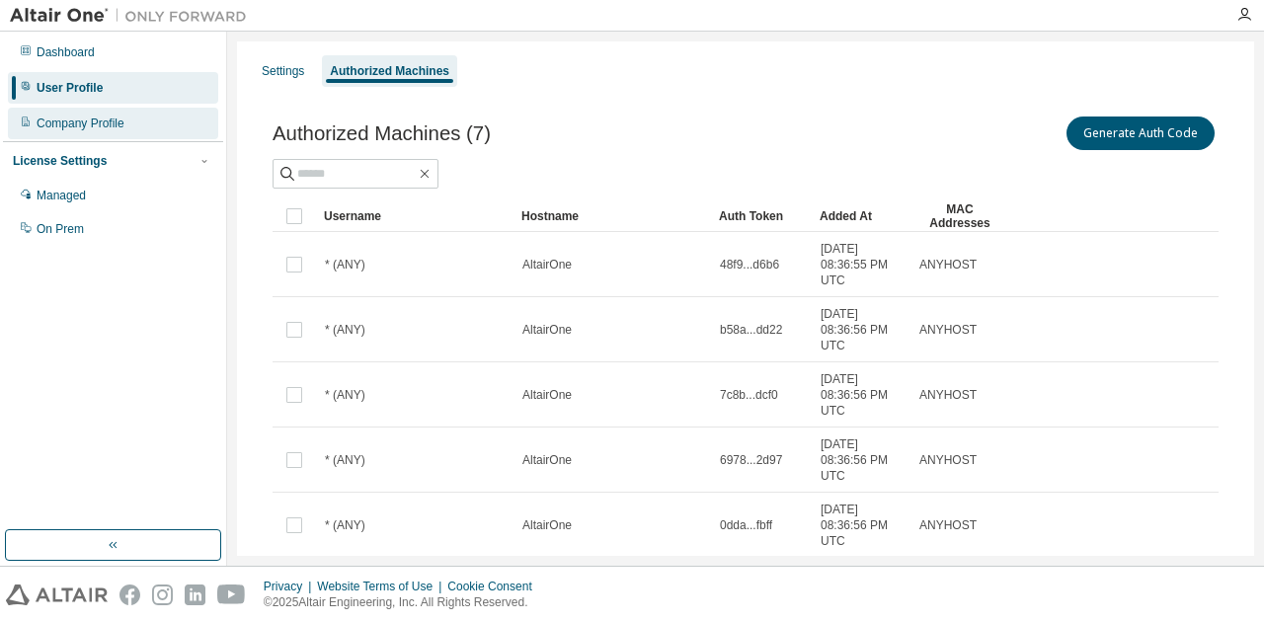
click at [89, 122] on div "Company Profile" at bounding box center [81, 124] width 88 height 16
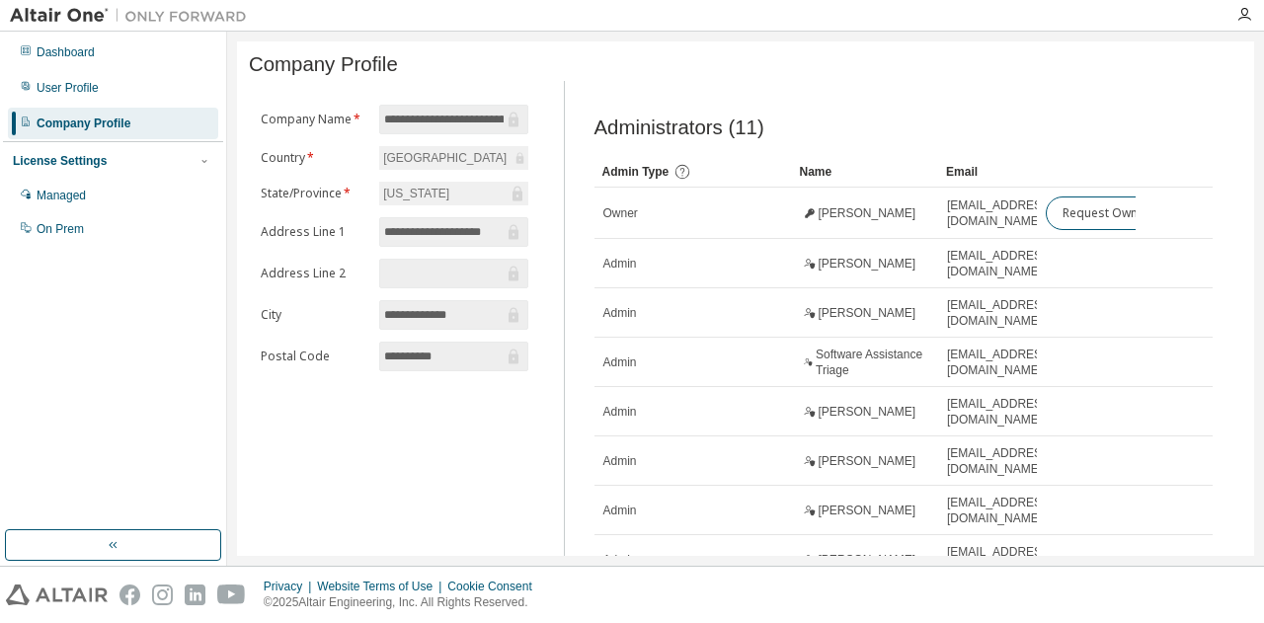
click at [85, 177] on div "License Settings Managed On Prem" at bounding box center [113, 194] width 220 height 106
click at [81, 189] on div "Managed" at bounding box center [61, 196] width 49 height 16
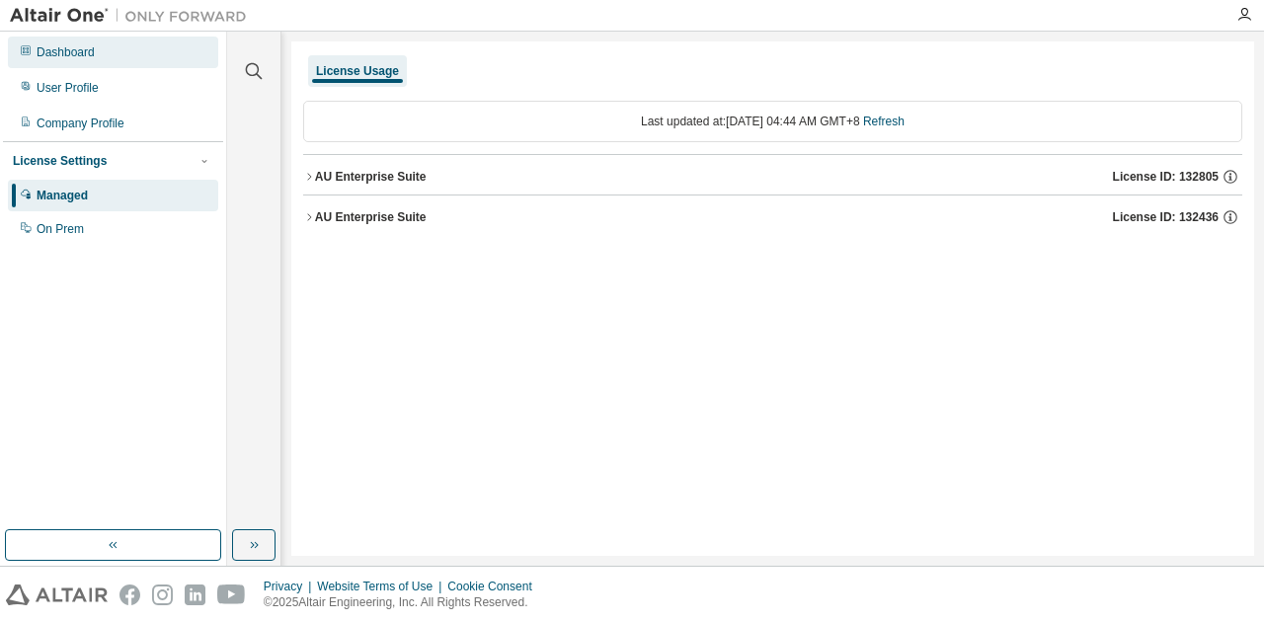
click at [91, 52] on div "Dashboard" at bounding box center [66, 52] width 58 height 16
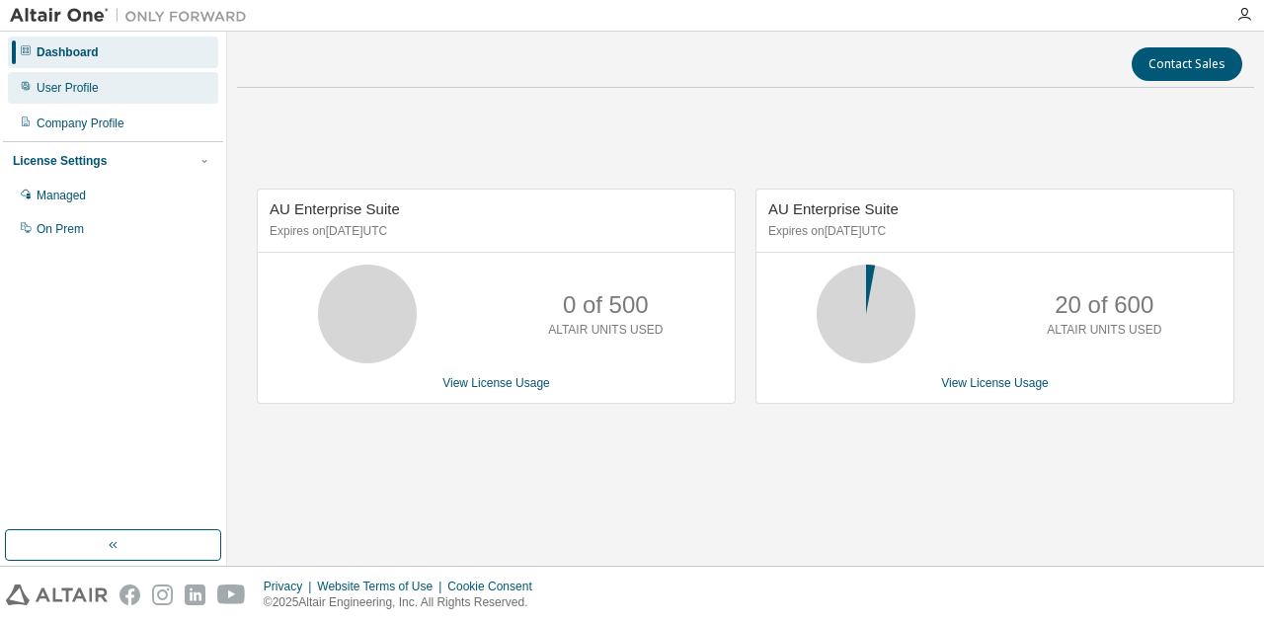
click at [90, 87] on div "User Profile" at bounding box center [68, 88] width 62 height 16
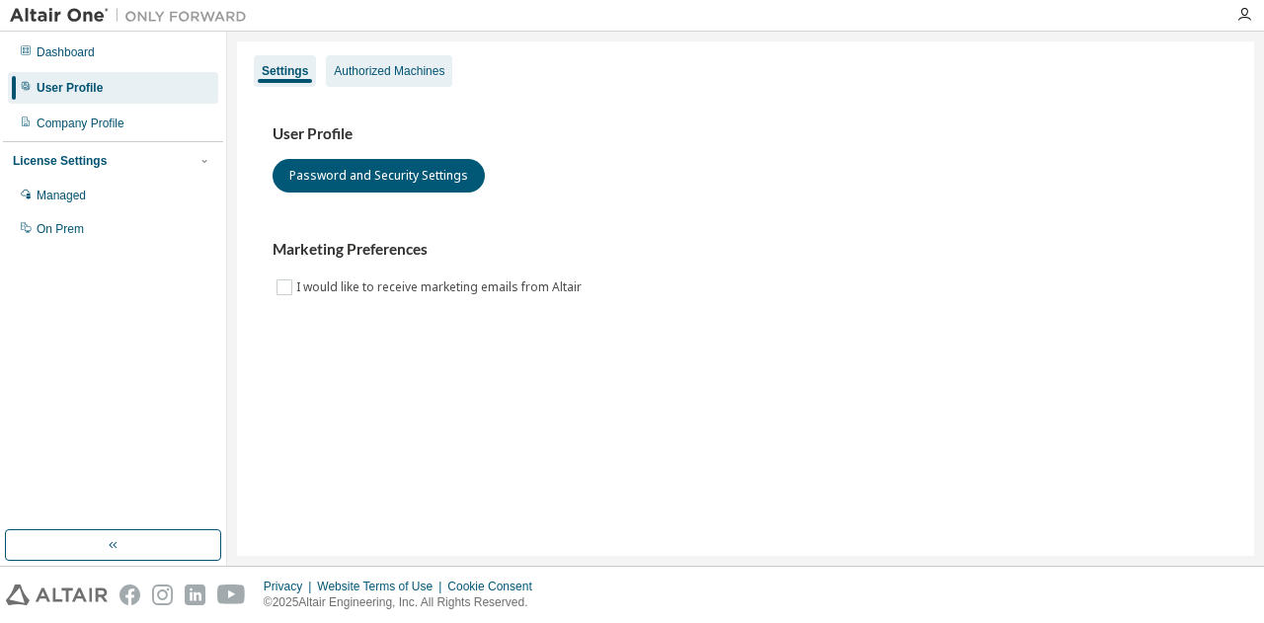
click at [415, 79] on div "Authorized Machines" at bounding box center [389, 71] width 126 height 32
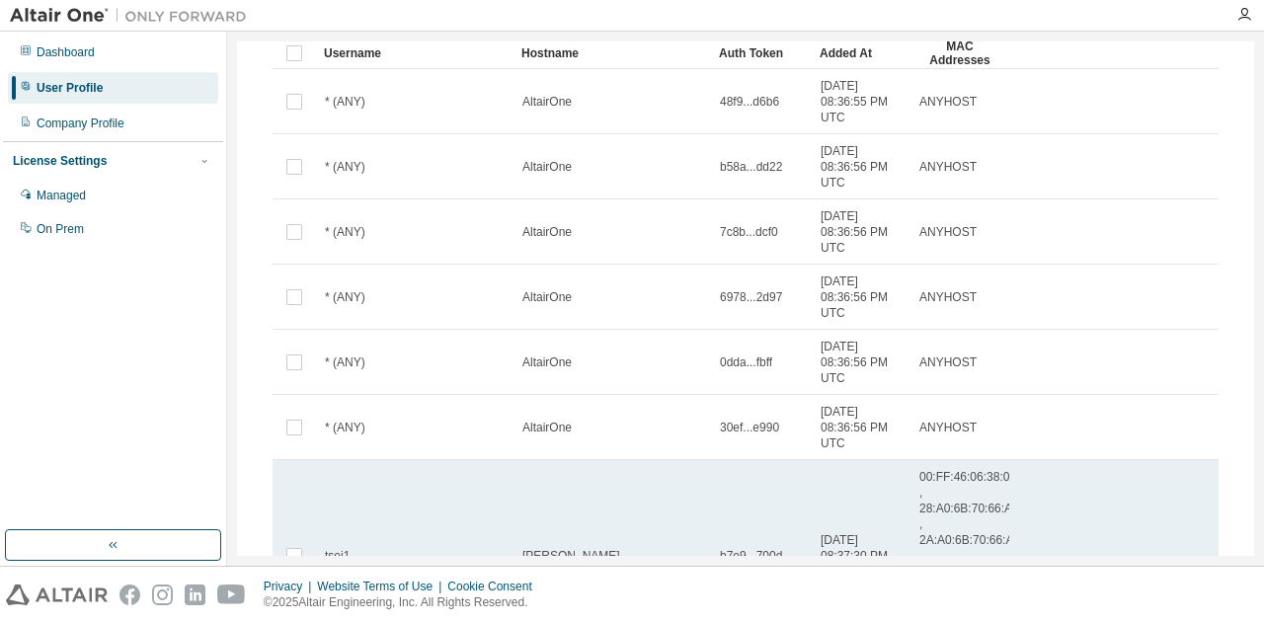
scroll to position [361, 0]
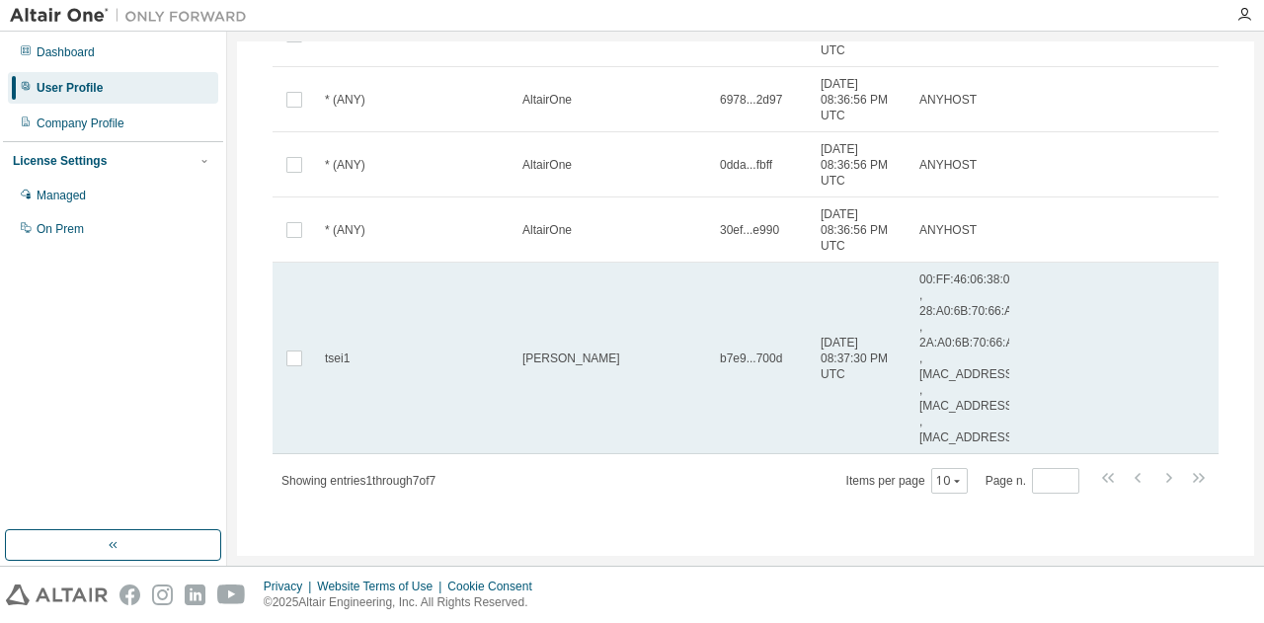
drag, startPoint x: 843, startPoint y: 376, endPoint x: 822, endPoint y: 348, distance: 35.4
click at [822, 348] on span "[DATE] 08:37:30 PM UTC" at bounding box center [861, 358] width 81 height 47
copy span "[DATE] 08:37:30 PM UTC"
drag, startPoint x: 847, startPoint y: 372, endPoint x: 821, endPoint y: 339, distance: 42.9
click at [821, 339] on span "[DATE] 08:37:30 PM UTC" at bounding box center [861, 358] width 81 height 47
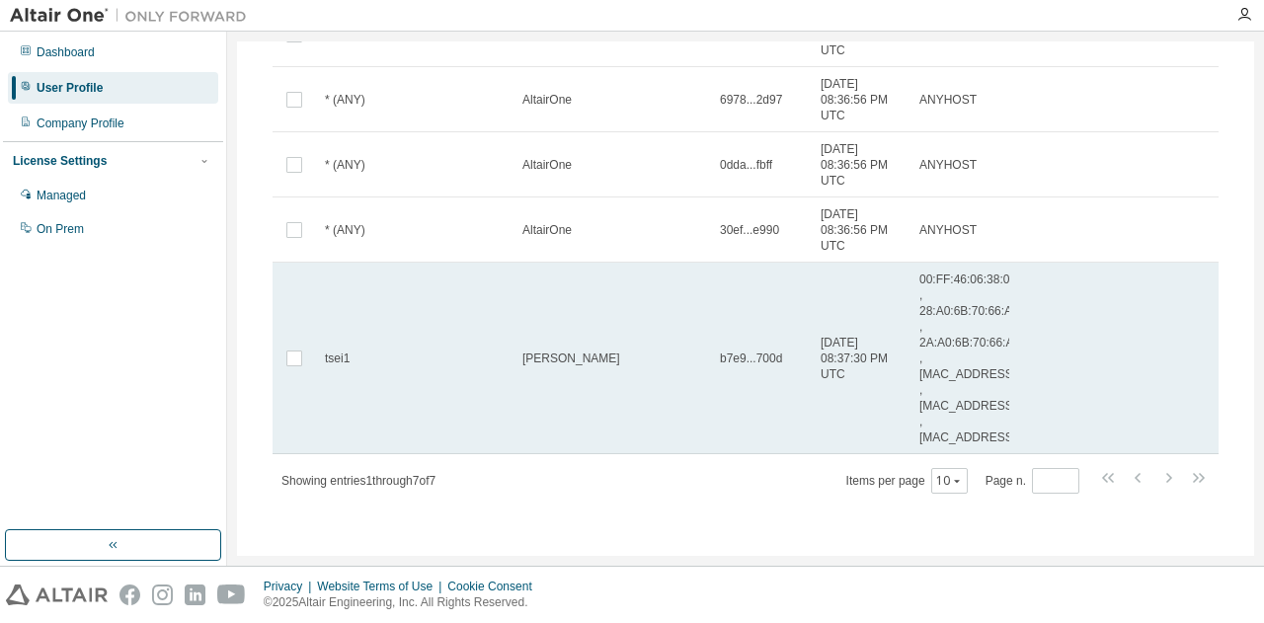
click at [838, 375] on span "[DATE] 08:37:30 PM UTC" at bounding box center [861, 358] width 81 height 47
copy span "[DATE] 08:37:30 PM UTC"
copy span "[PHONE_NUMBER] 08:37:30 PM UTC"
copy span "[DATE] 08:37:30 PM UTC"
drag, startPoint x: 838, startPoint y: 375, endPoint x: 821, endPoint y: 345, distance: 34.9
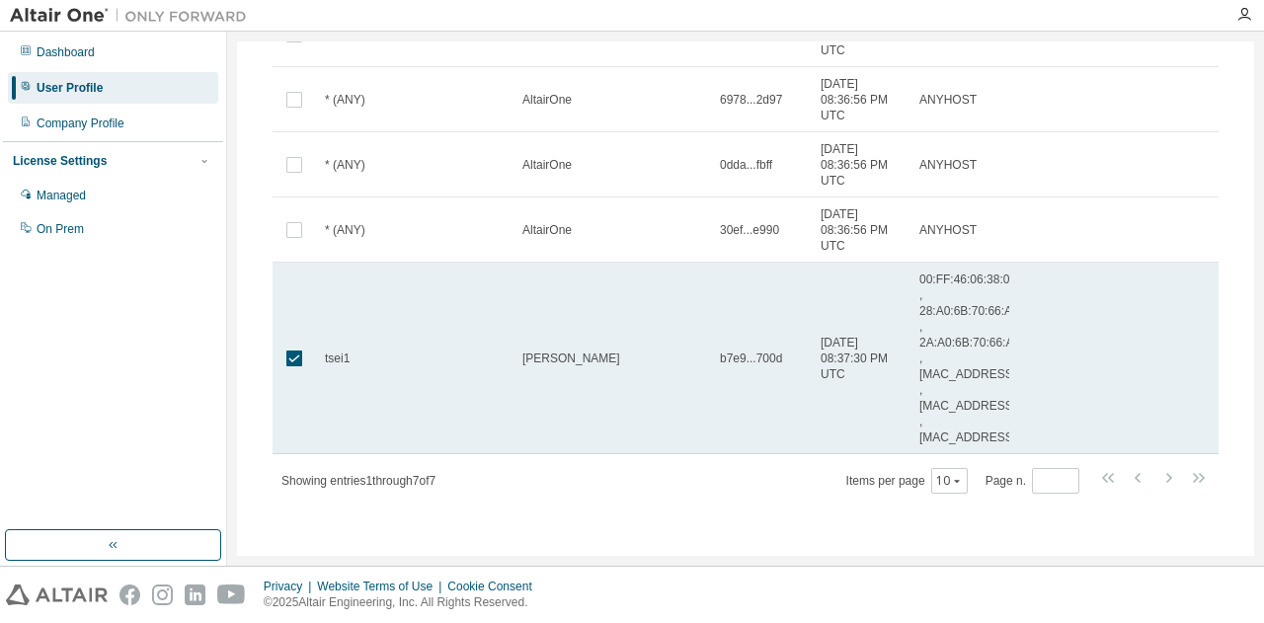
click at [821, 345] on span "[DATE] 08:37:30 PM UTC" at bounding box center [861, 358] width 81 height 47
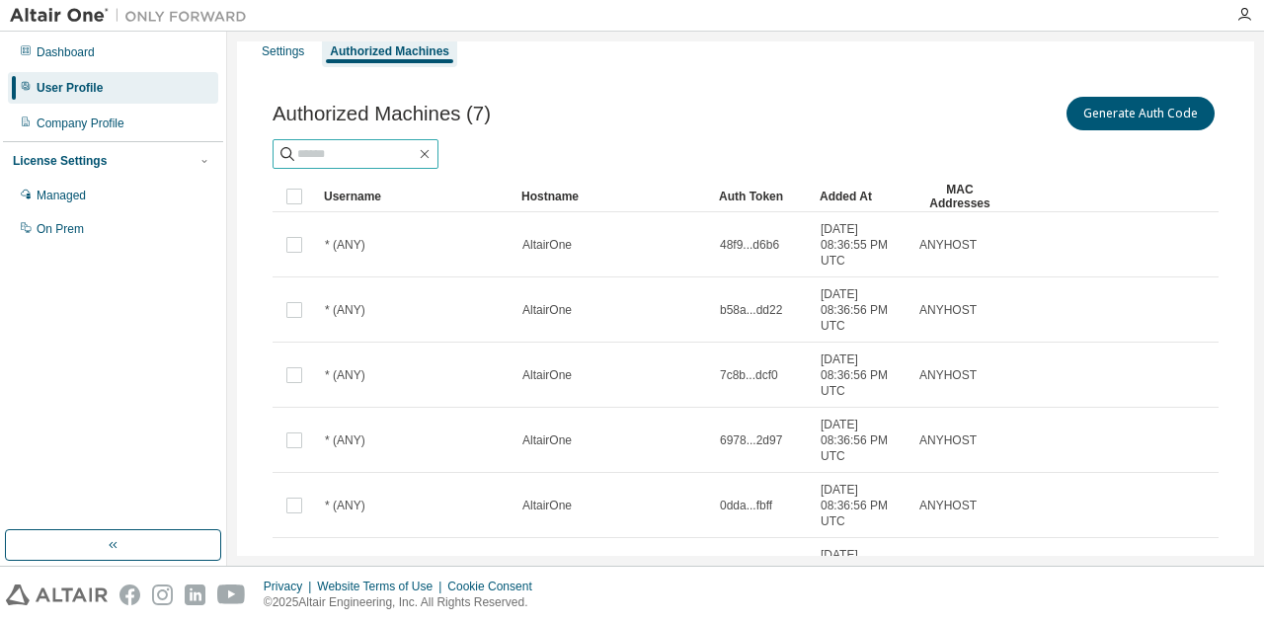
scroll to position [0, 0]
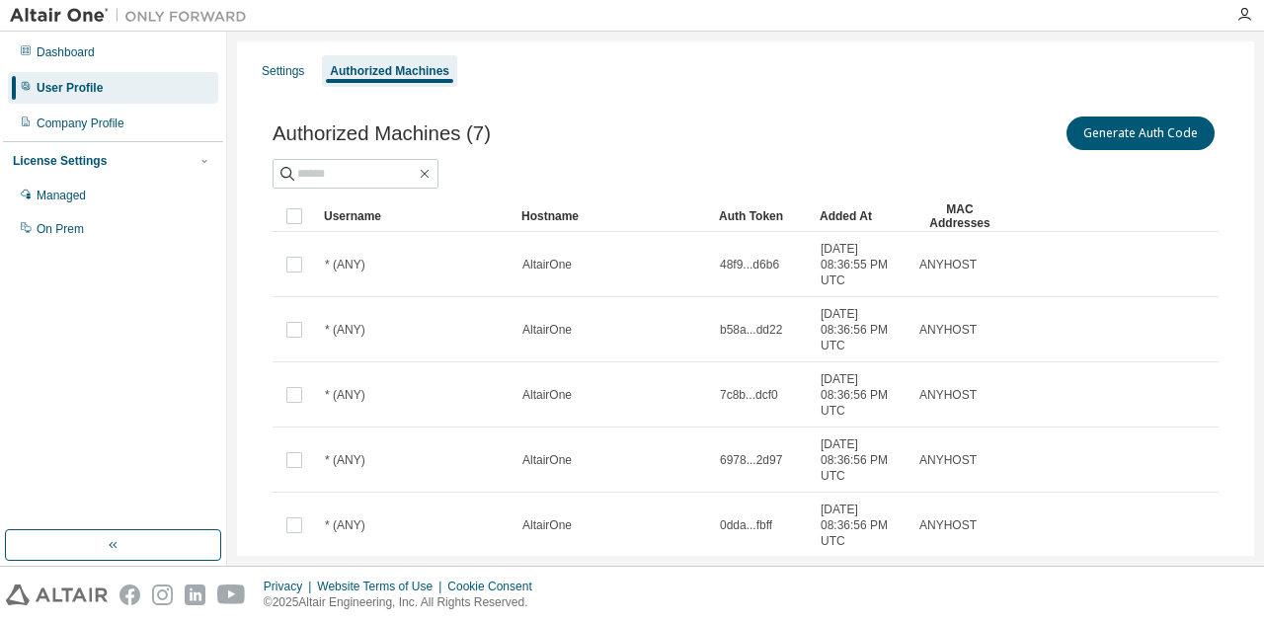
click at [252, 72] on div "Settings Authorized Machines" at bounding box center [746, 71] width 994 height 36
click at [288, 68] on div "Settings" at bounding box center [283, 71] width 42 height 16
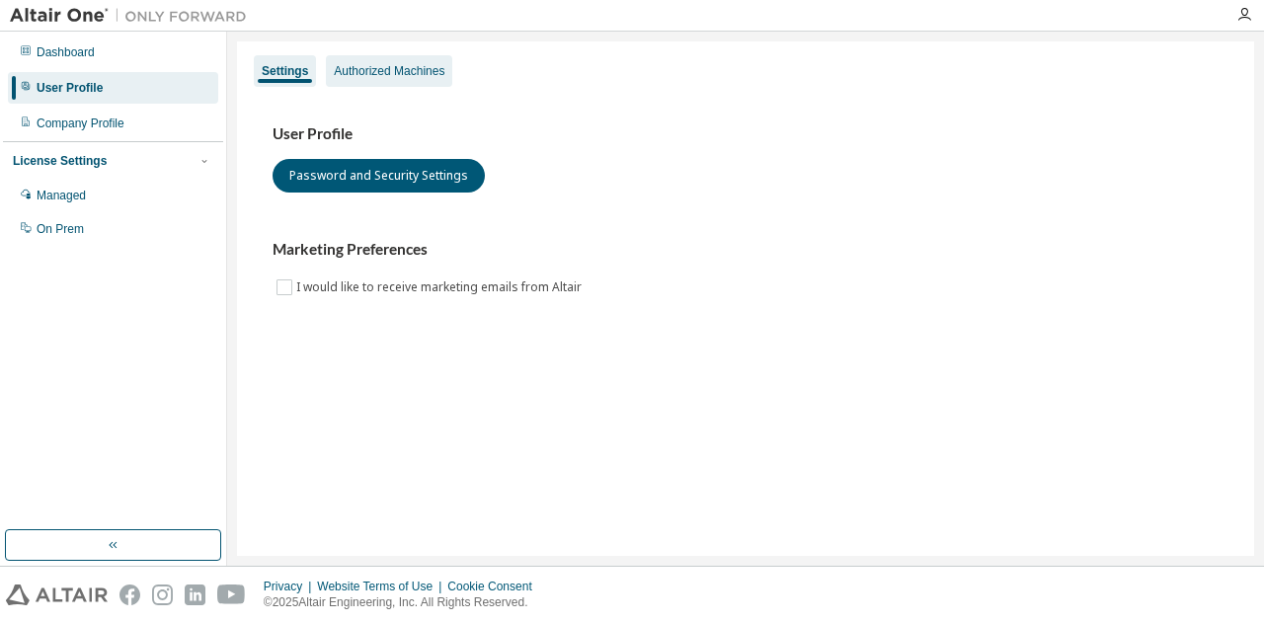
click at [384, 63] on div "Authorized Machines" at bounding box center [389, 71] width 111 height 16
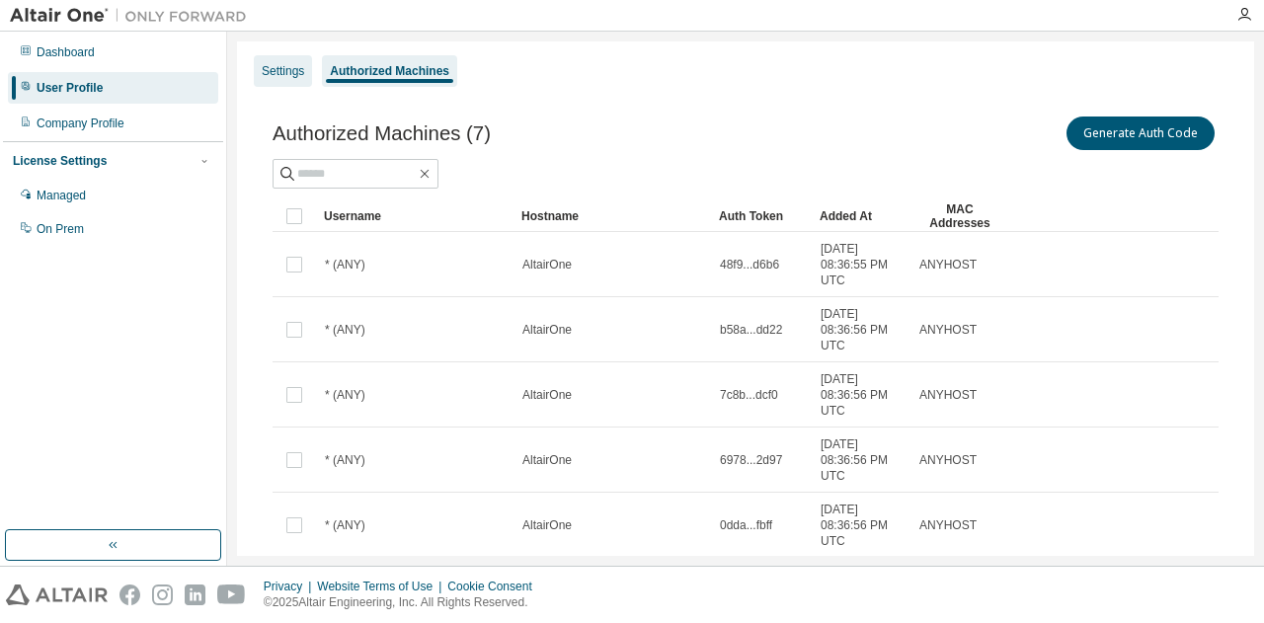
click at [281, 68] on div "Settings" at bounding box center [283, 71] width 42 height 16
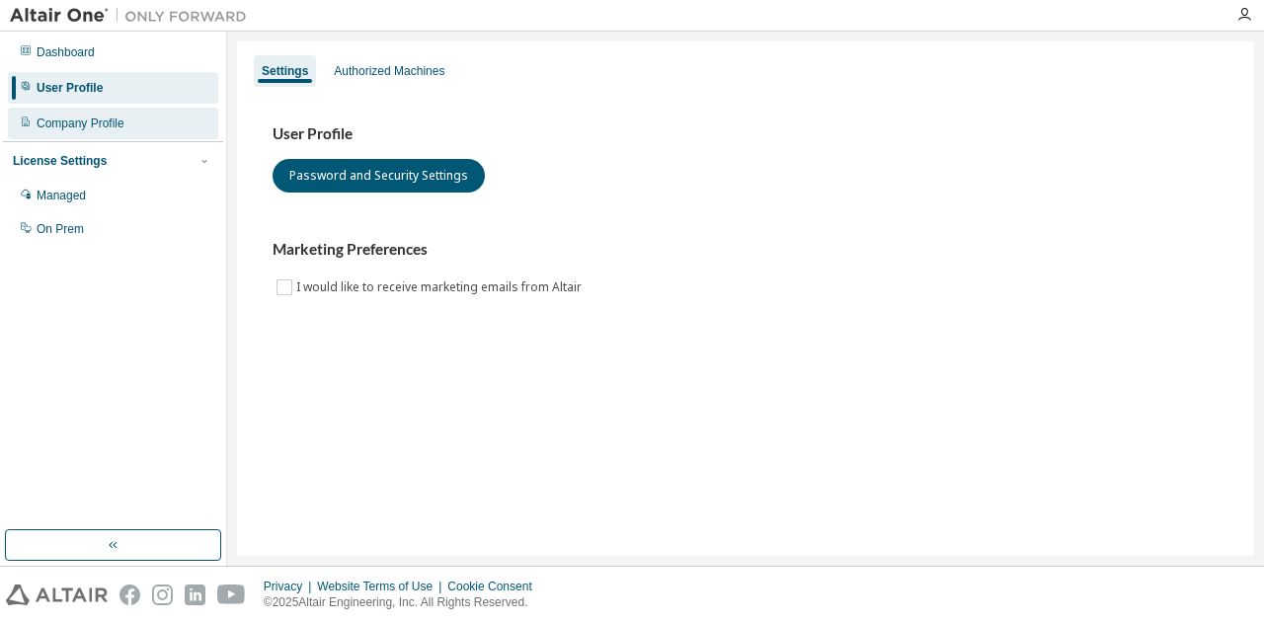
click at [134, 112] on div "Company Profile" at bounding box center [113, 124] width 210 height 32
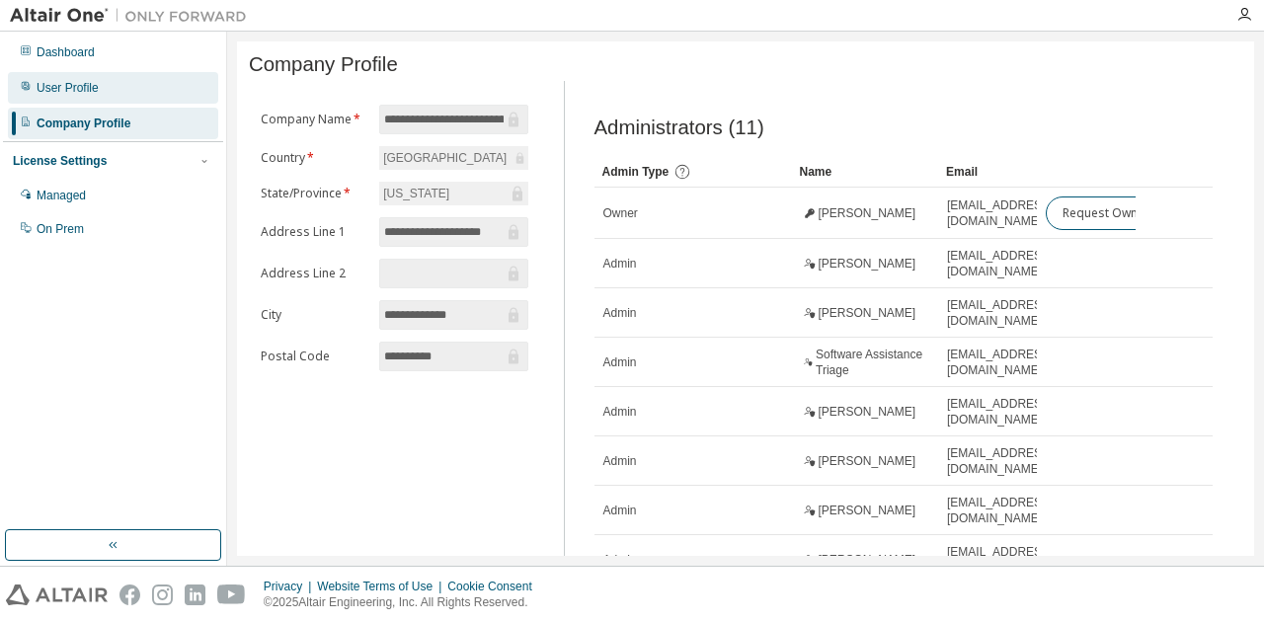
click at [134, 92] on div "User Profile" at bounding box center [113, 88] width 210 height 32
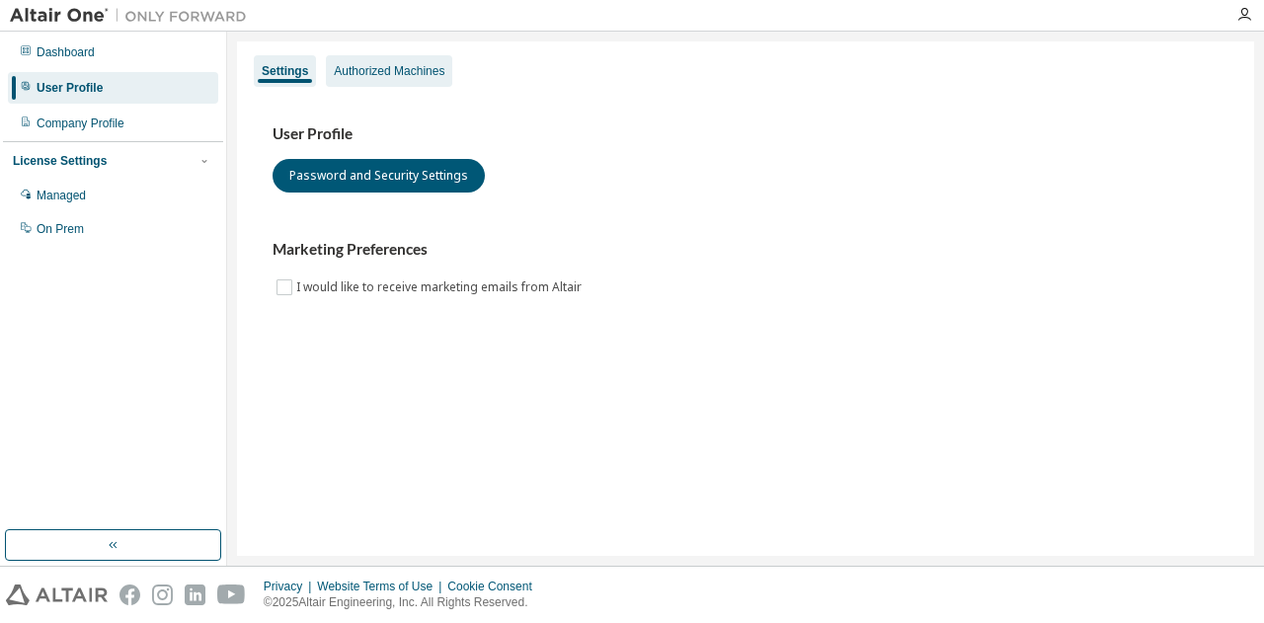
click at [363, 66] on div "Authorized Machines" at bounding box center [389, 71] width 111 height 16
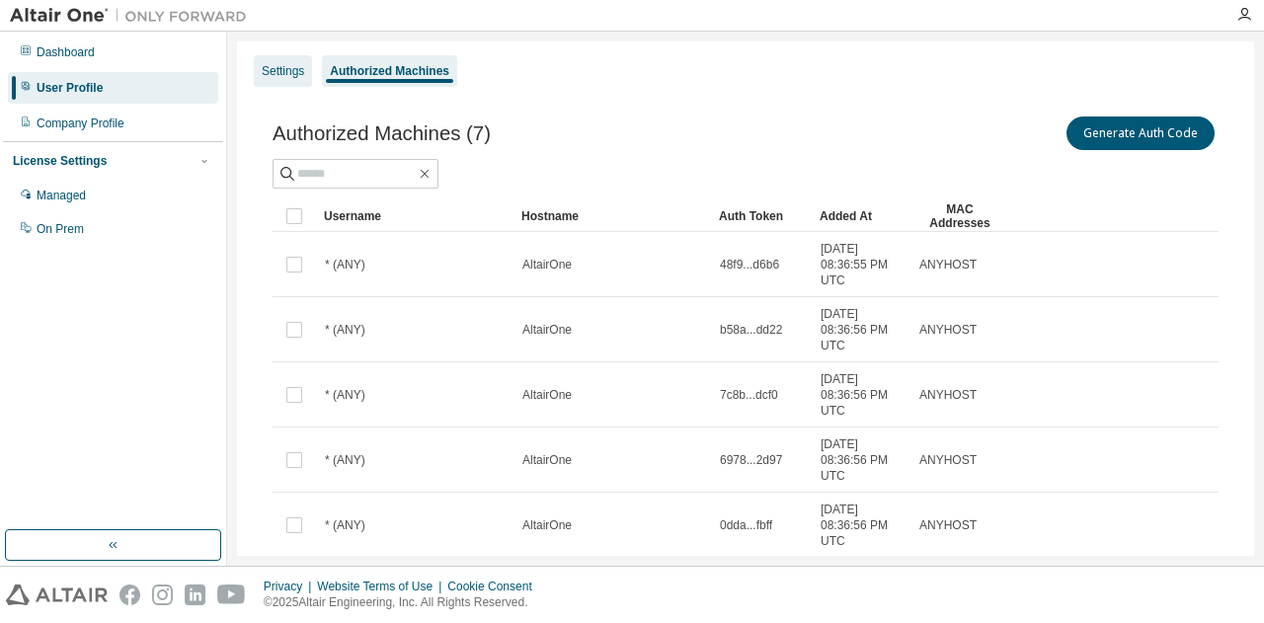
click at [293, 64] on div "Settings" at bounding box center [283, 71] width 42 height 16
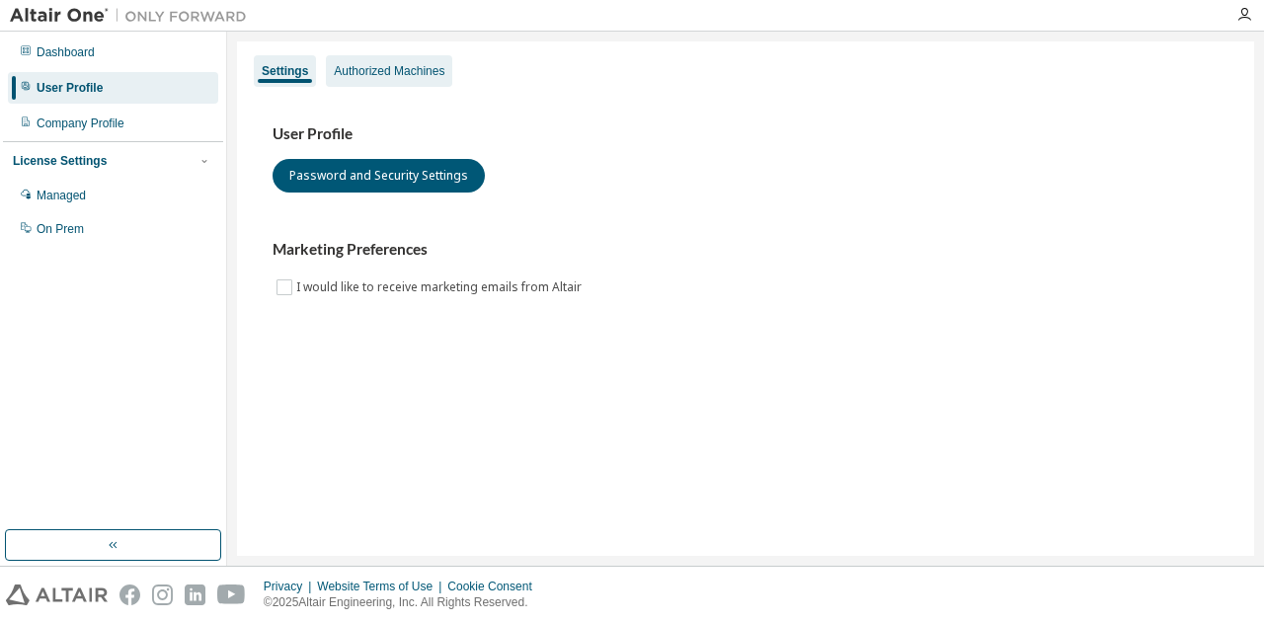
click at [382, 66] on div "Authorized Machines" at bounding box center [389, 71] width 111 height 16
